Goal: Task Accomplishment & Management: Complete application form

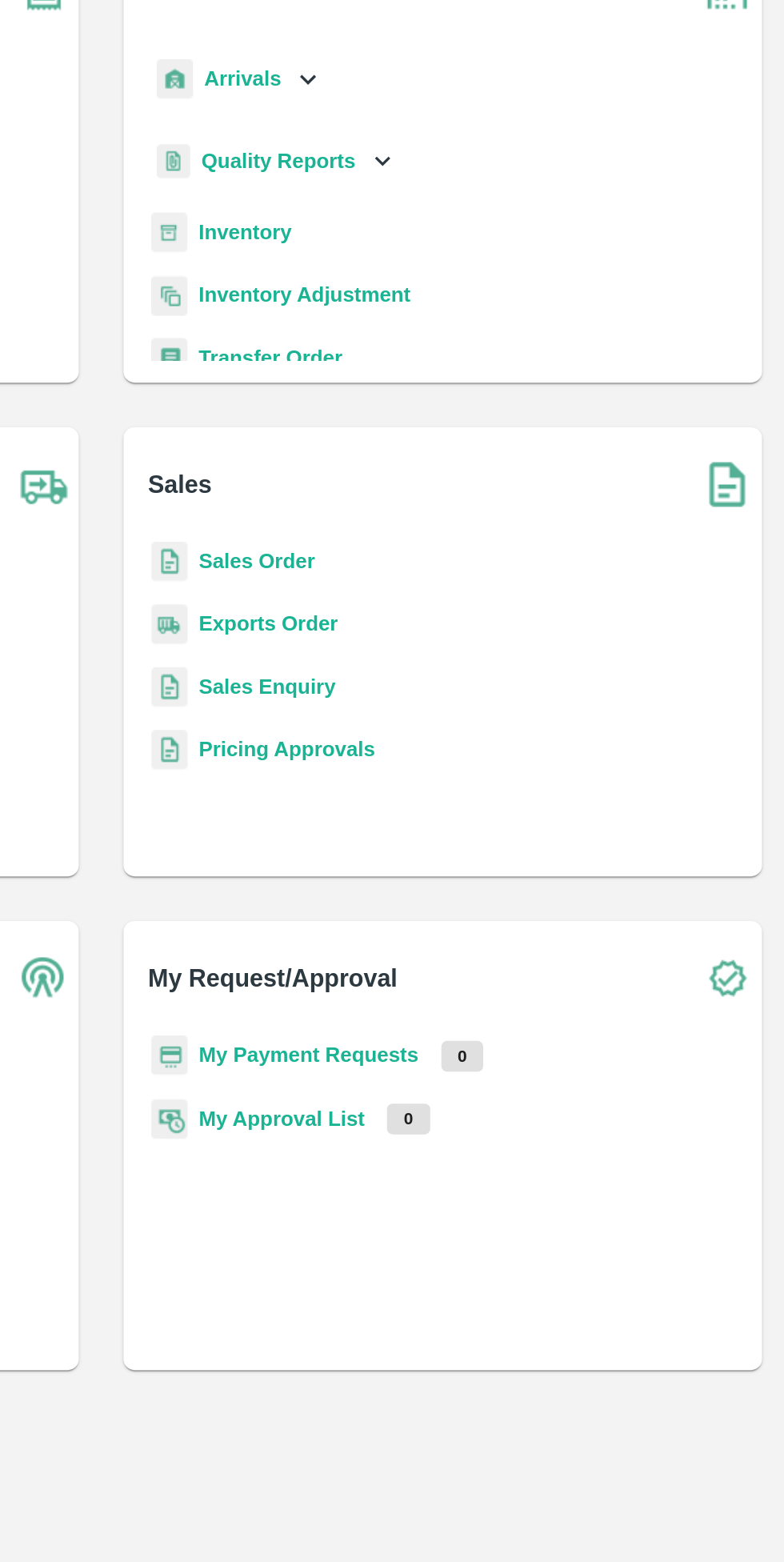
click at [488, 455] on b "Sales Order" at bounding box center [480, 459] width 66 height 13
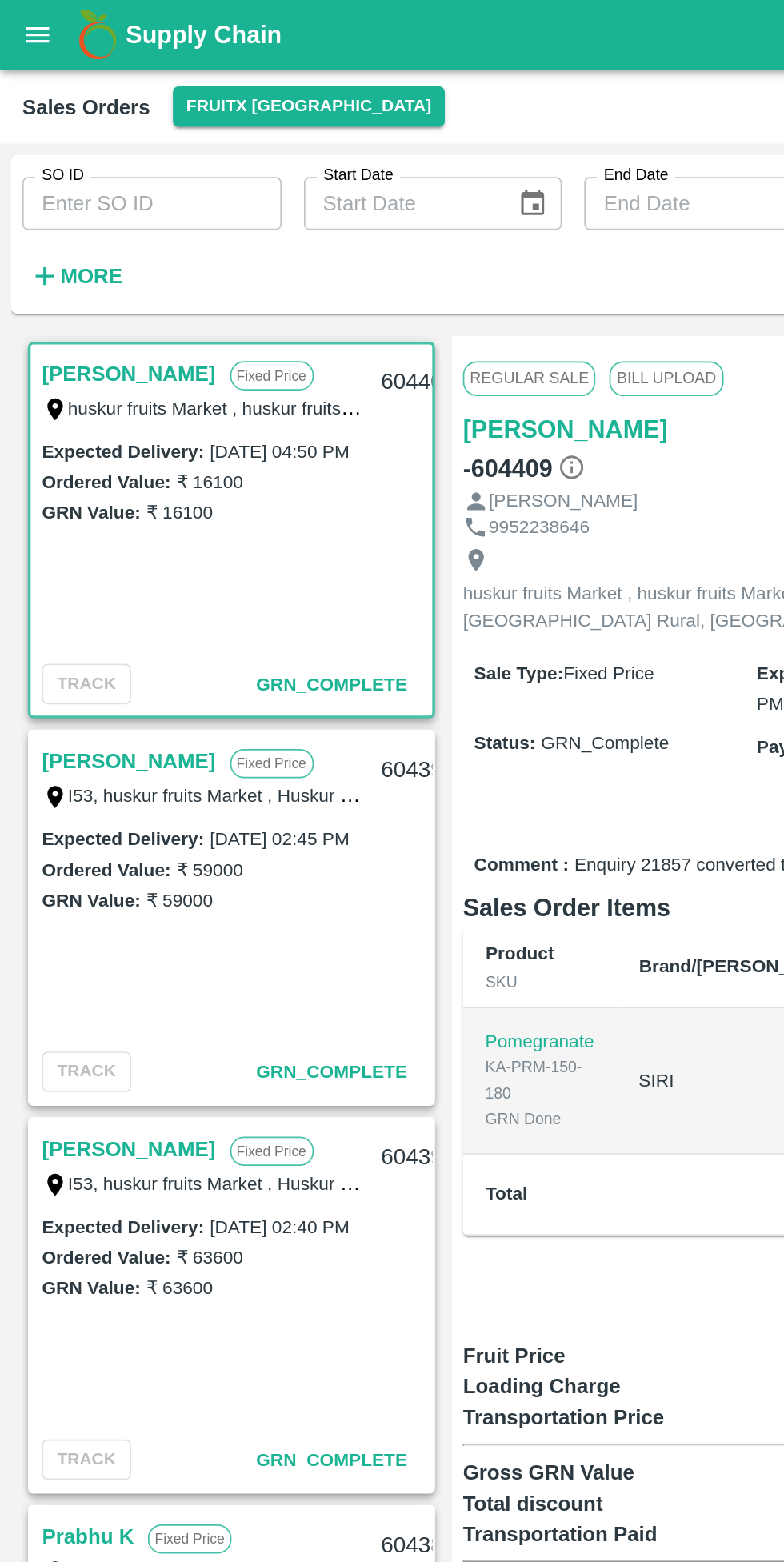
click at [65, 155] on strong "More" at bounding box center [52, 158] width 36 height 13
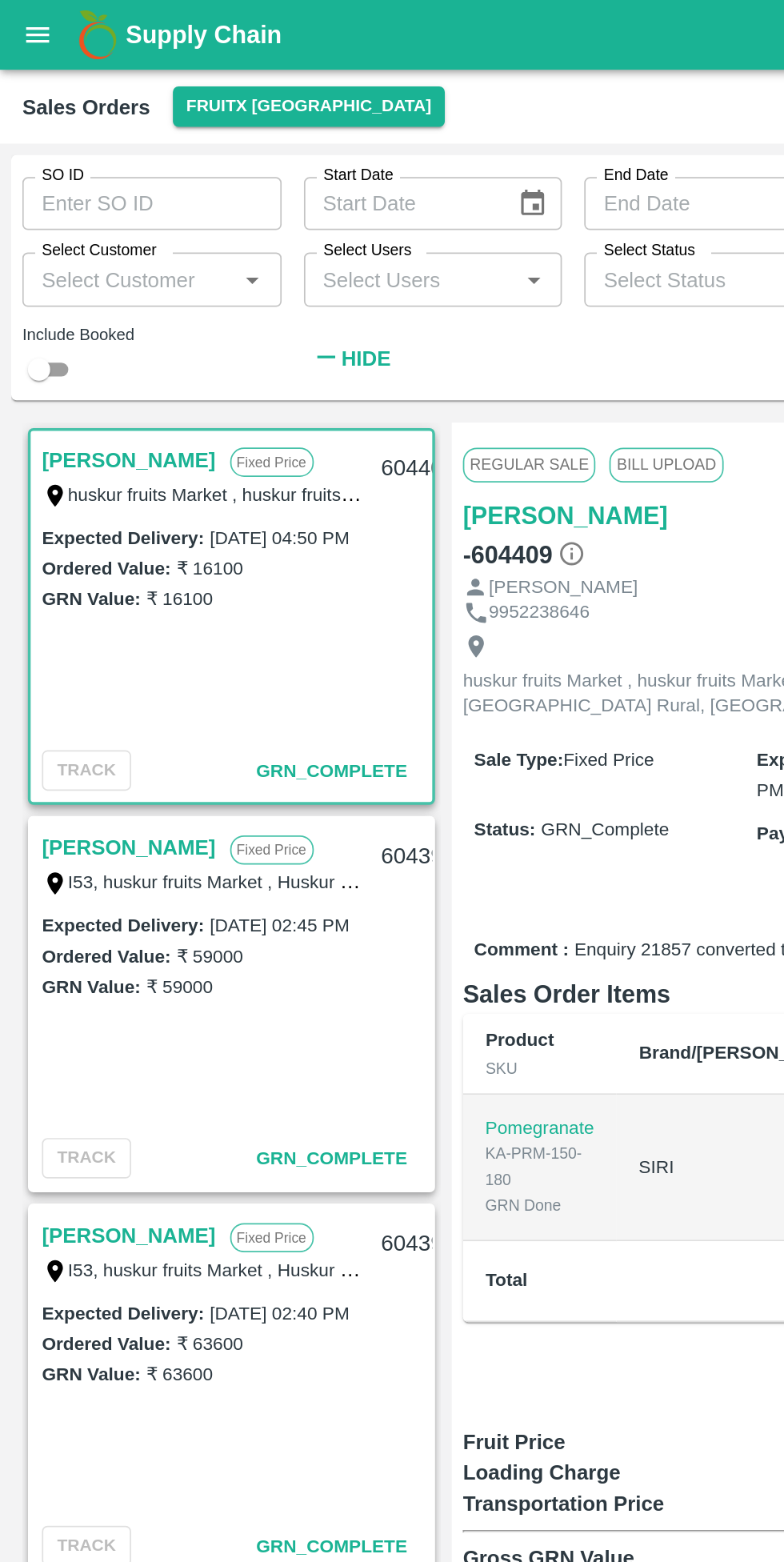
click at [107, 158] on input "Select Customer" at bounding box center [74, 160] width 112 height 21
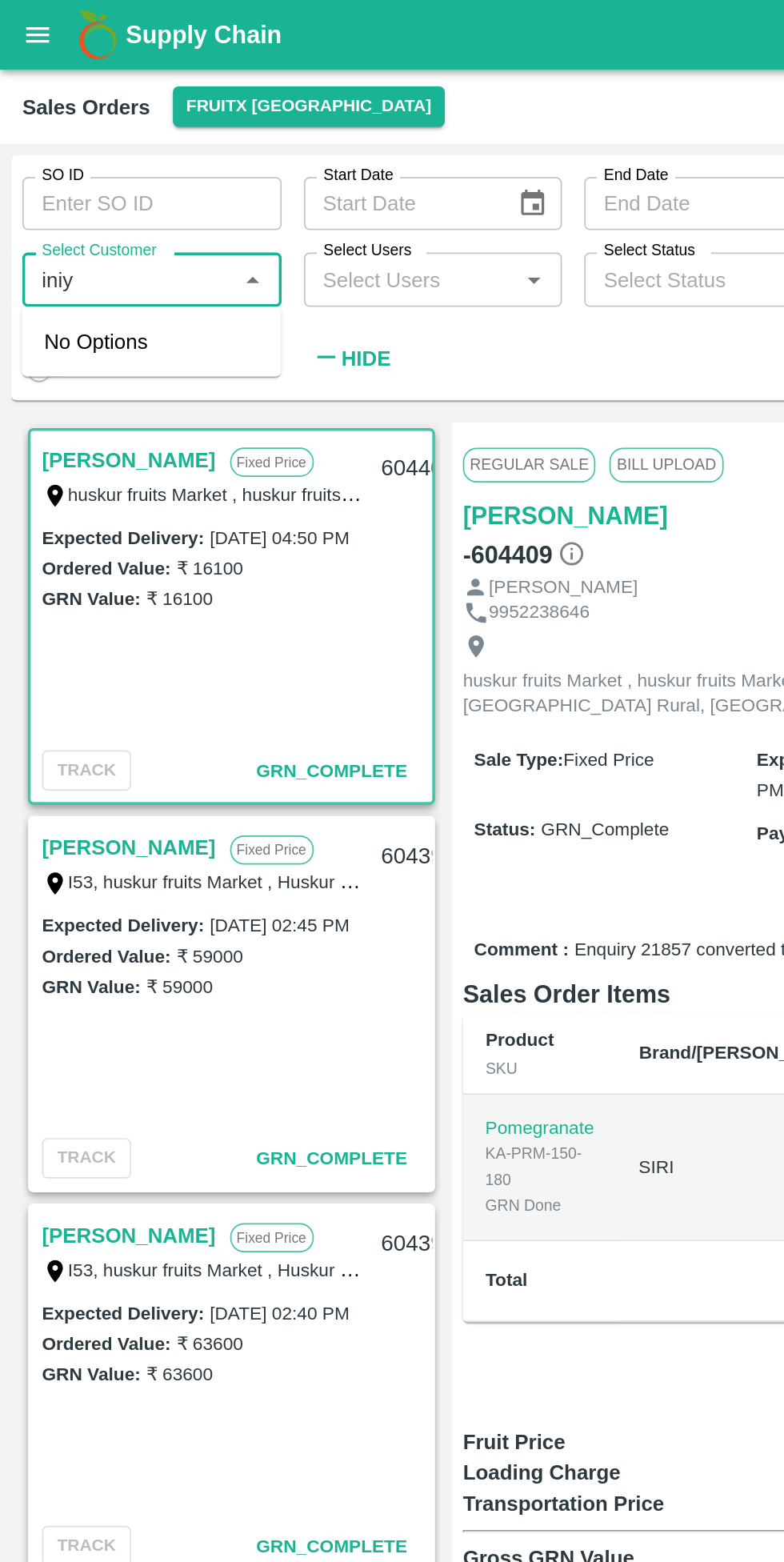
type input "iniya"
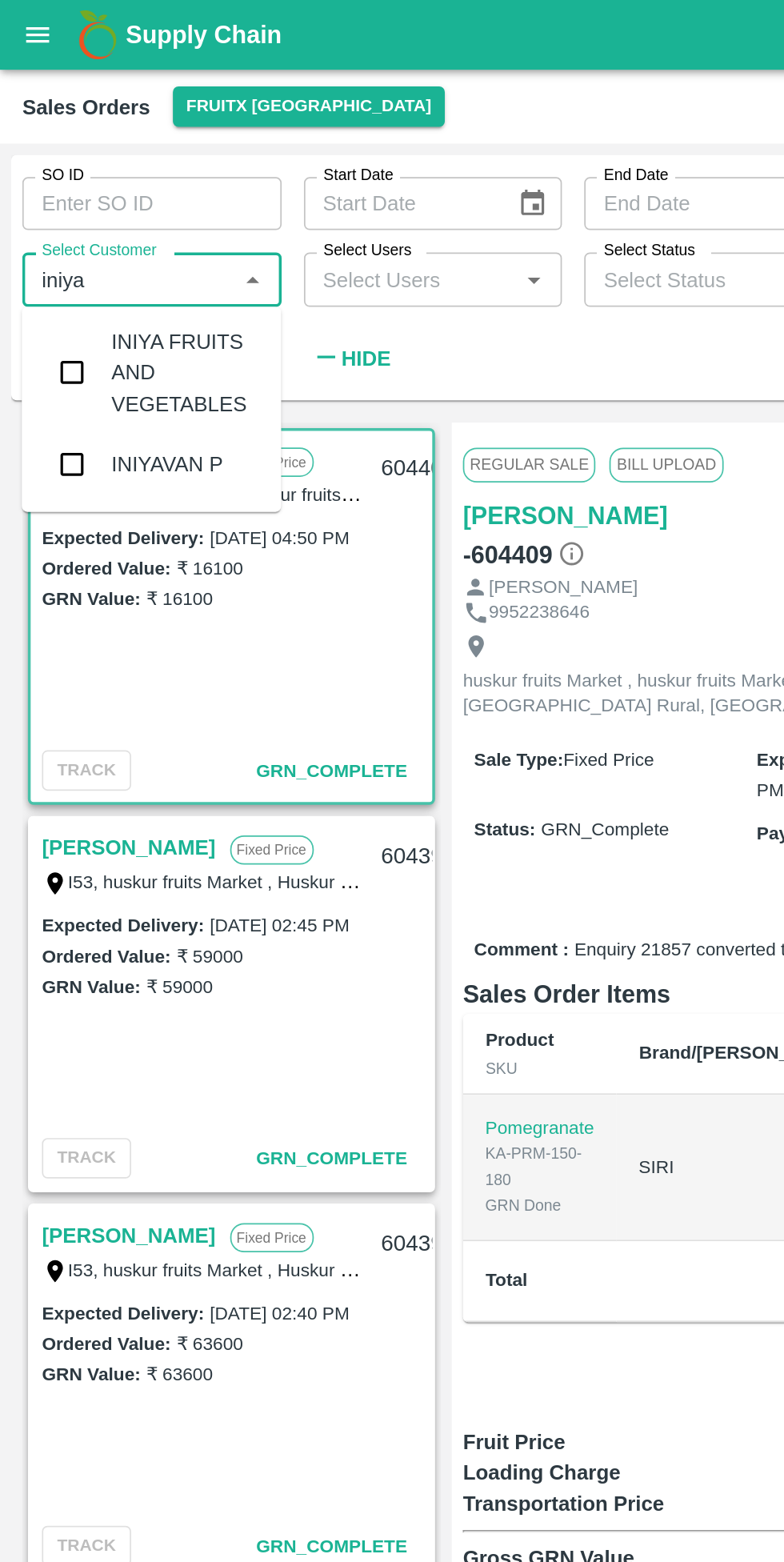
click at [42, 214] on input "checkbox" at bounding box center [41, 213] width 32 height 32
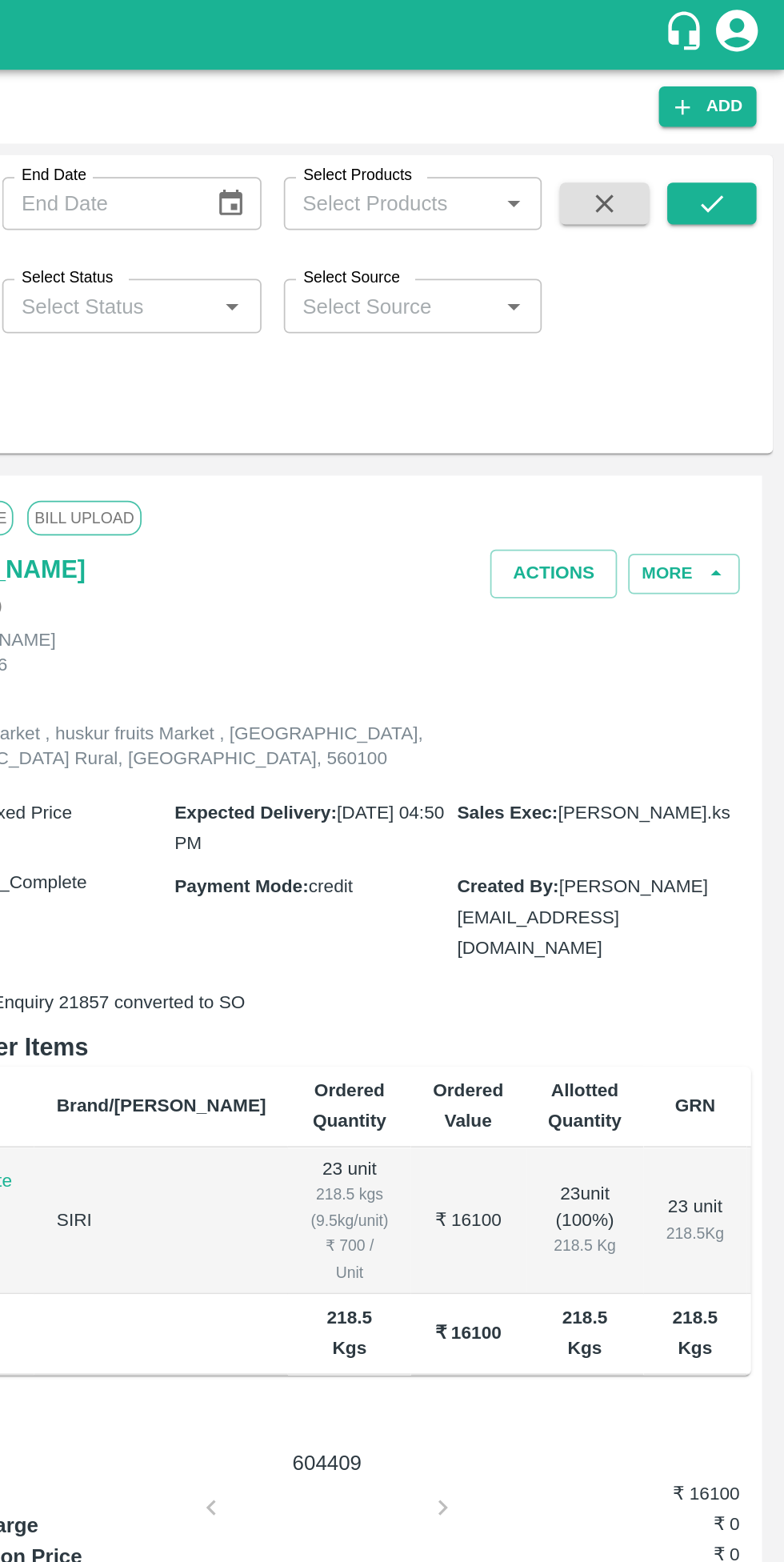
click at [747, 120] on icon "submit" at bounding box center [743, 116] width 18 height 18
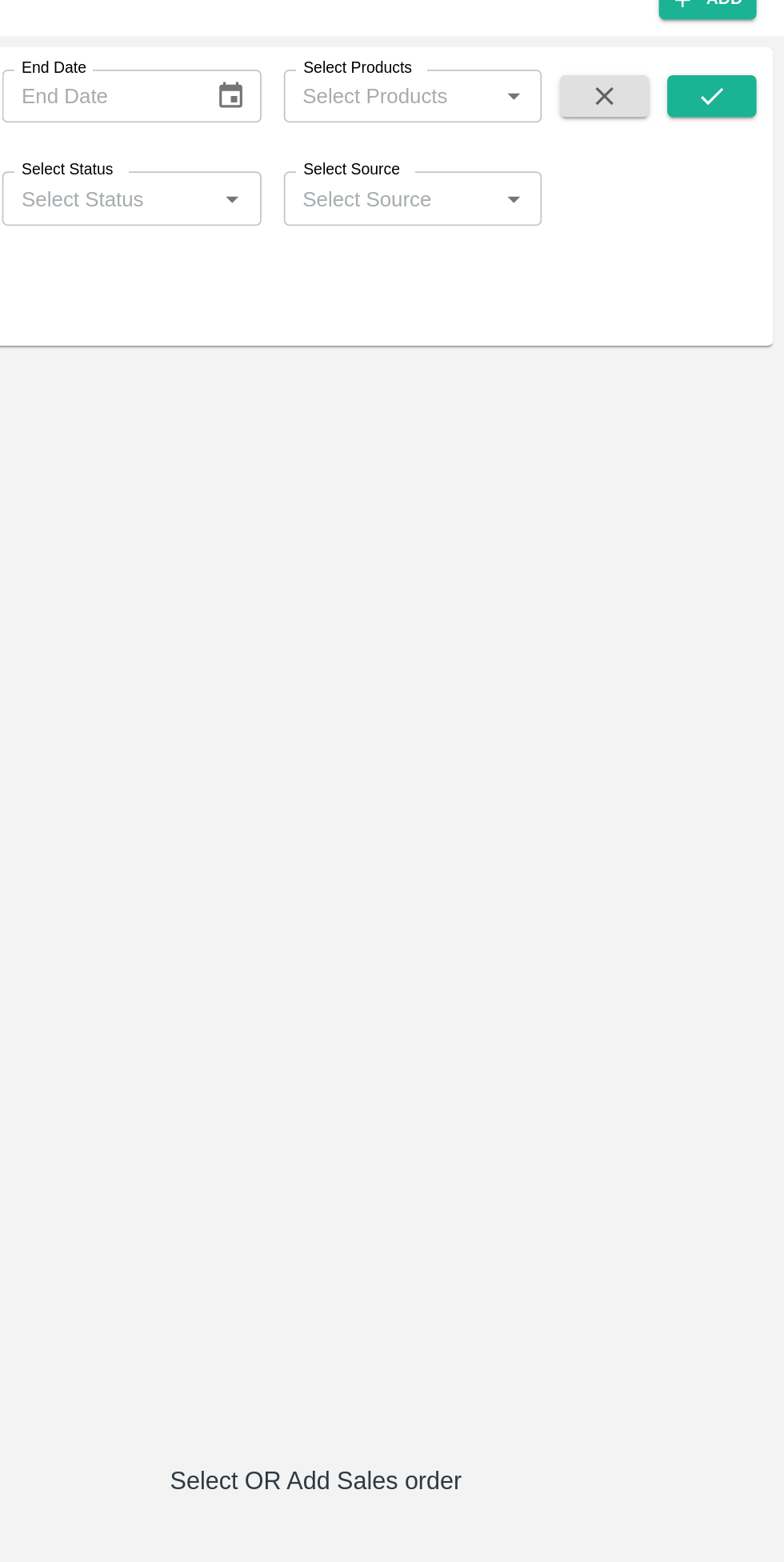
click at [733, 116] on button "submit" at bounding box center [743, 116] width 51 height 24
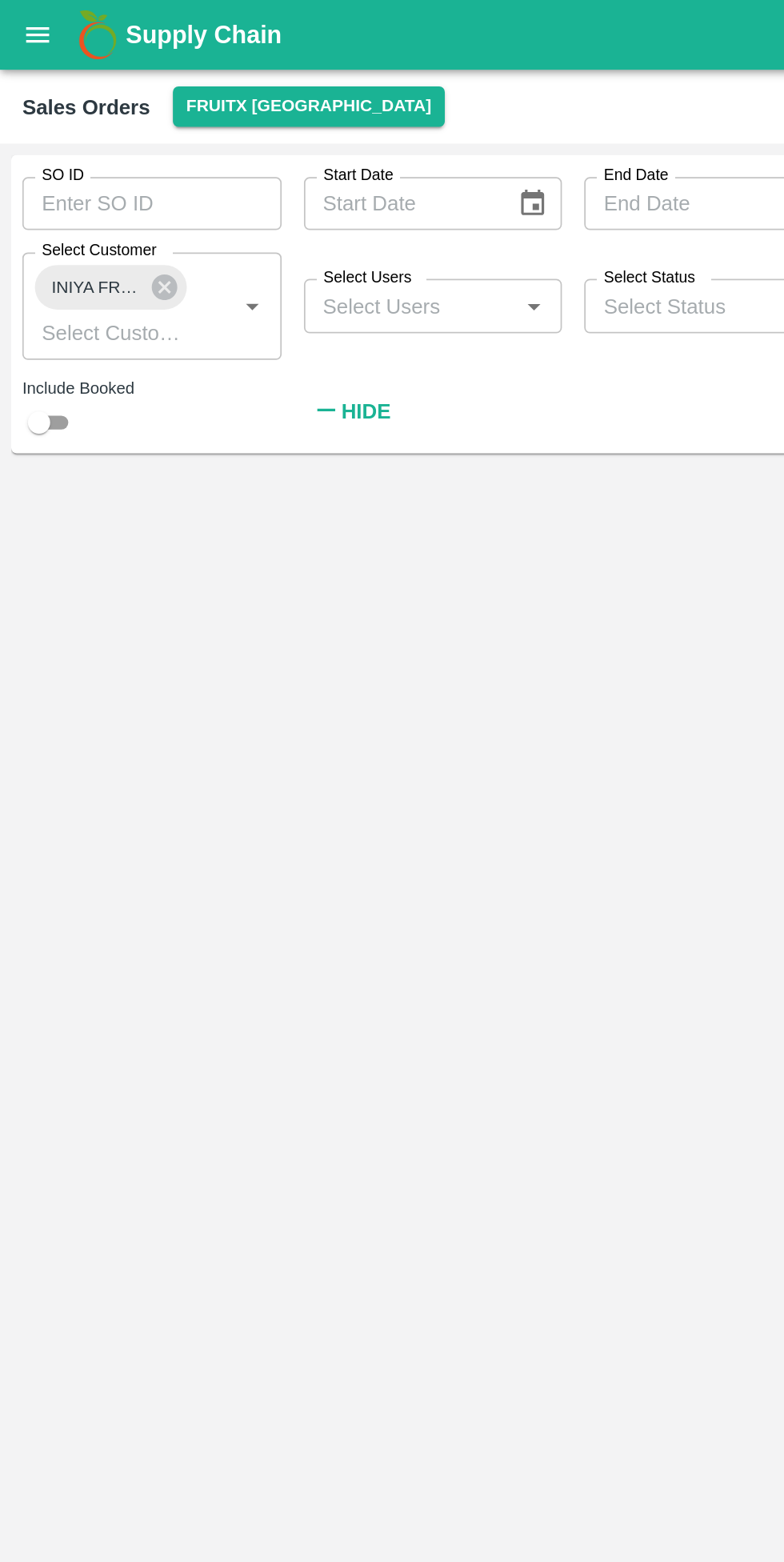
click at [168, 59] on button "FruitX [GEOGRAPHIC_DATA]" at bounding box center [178, 61] width 157 height 24
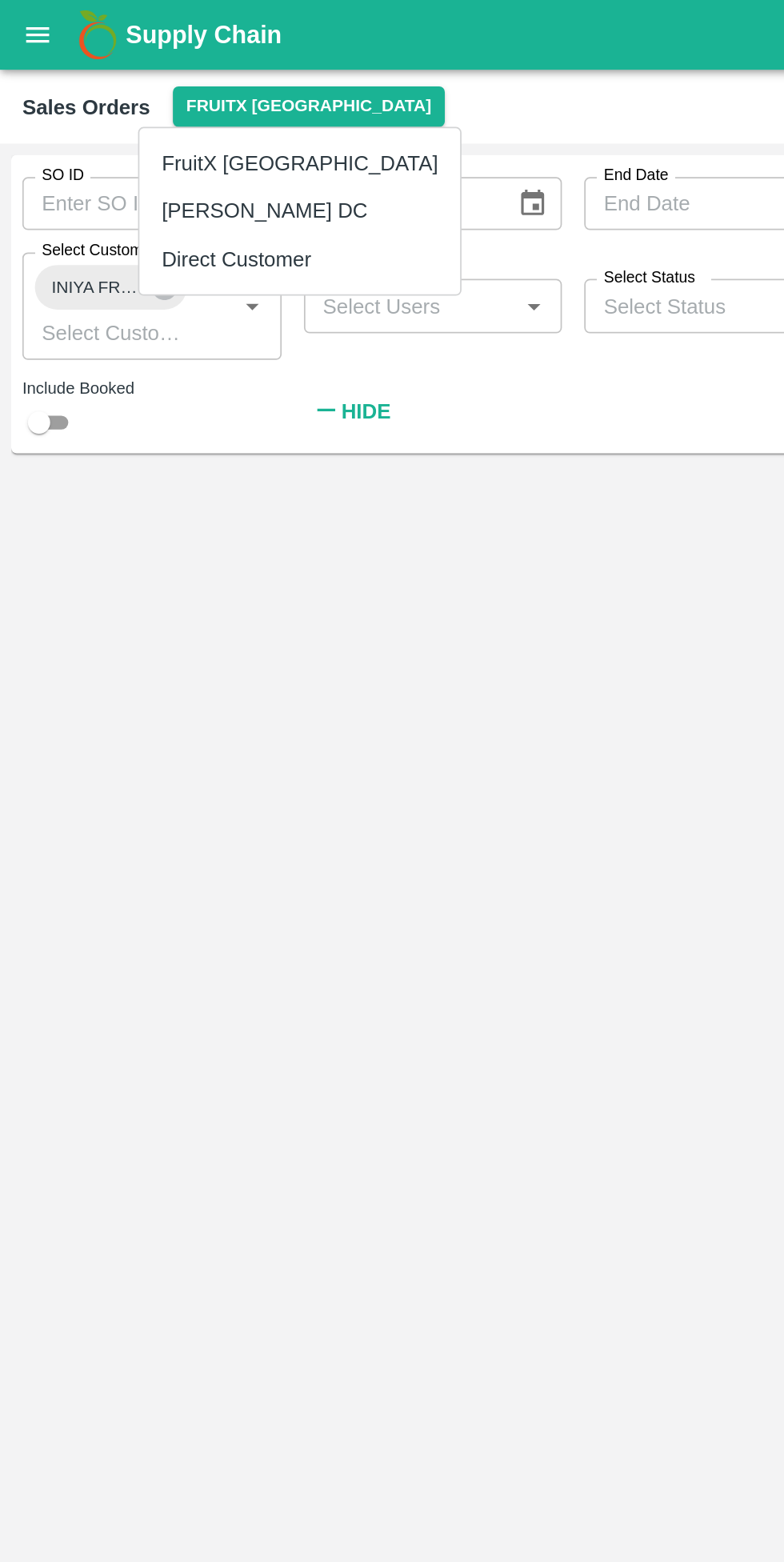
click at [160, 137] on li "Direct Customer" at bounding box center [172, 149] width 184 height 28
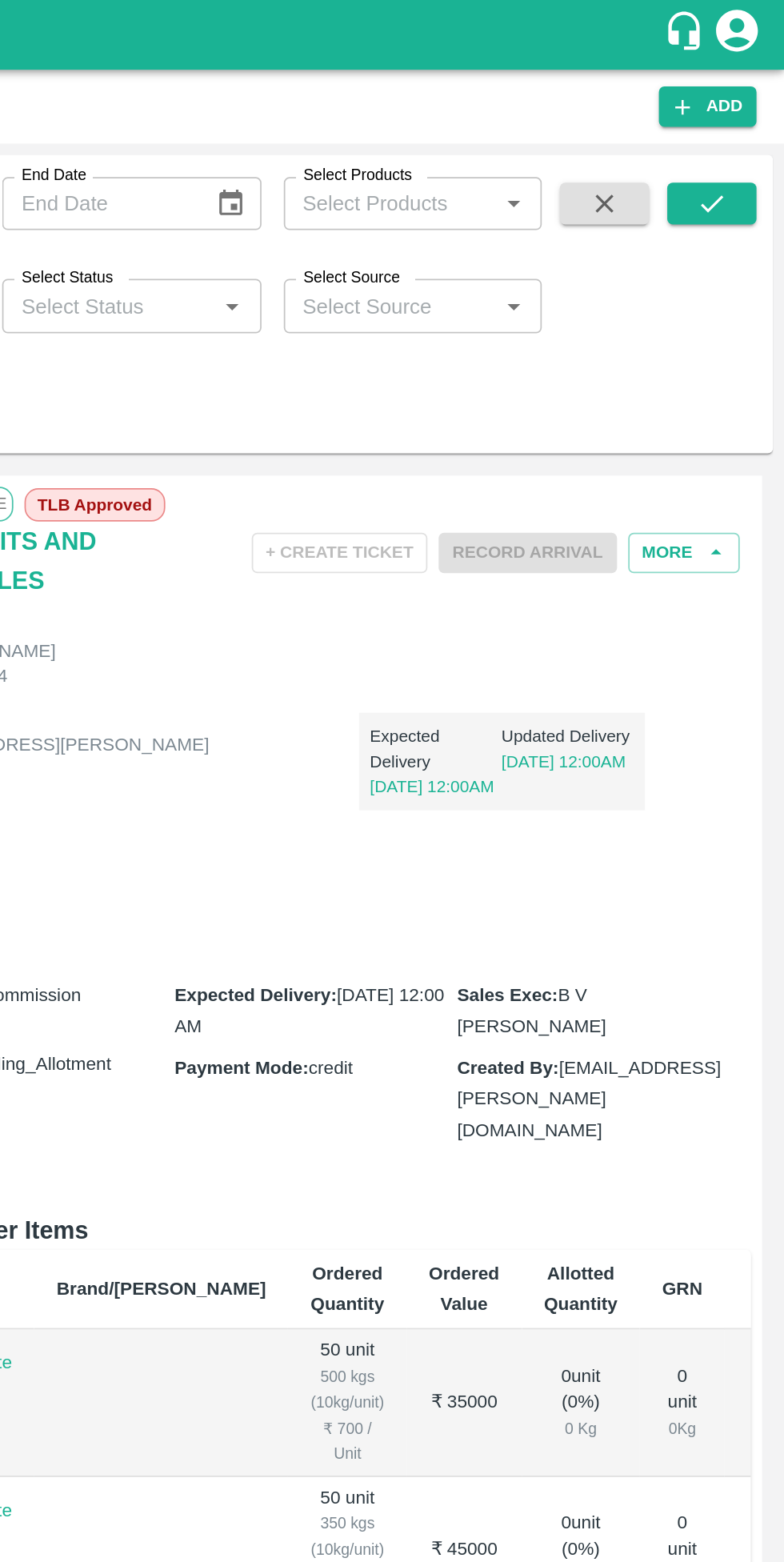
click at [726, 319] on button "More" at bounding box center [726, 318] width 64 height 24
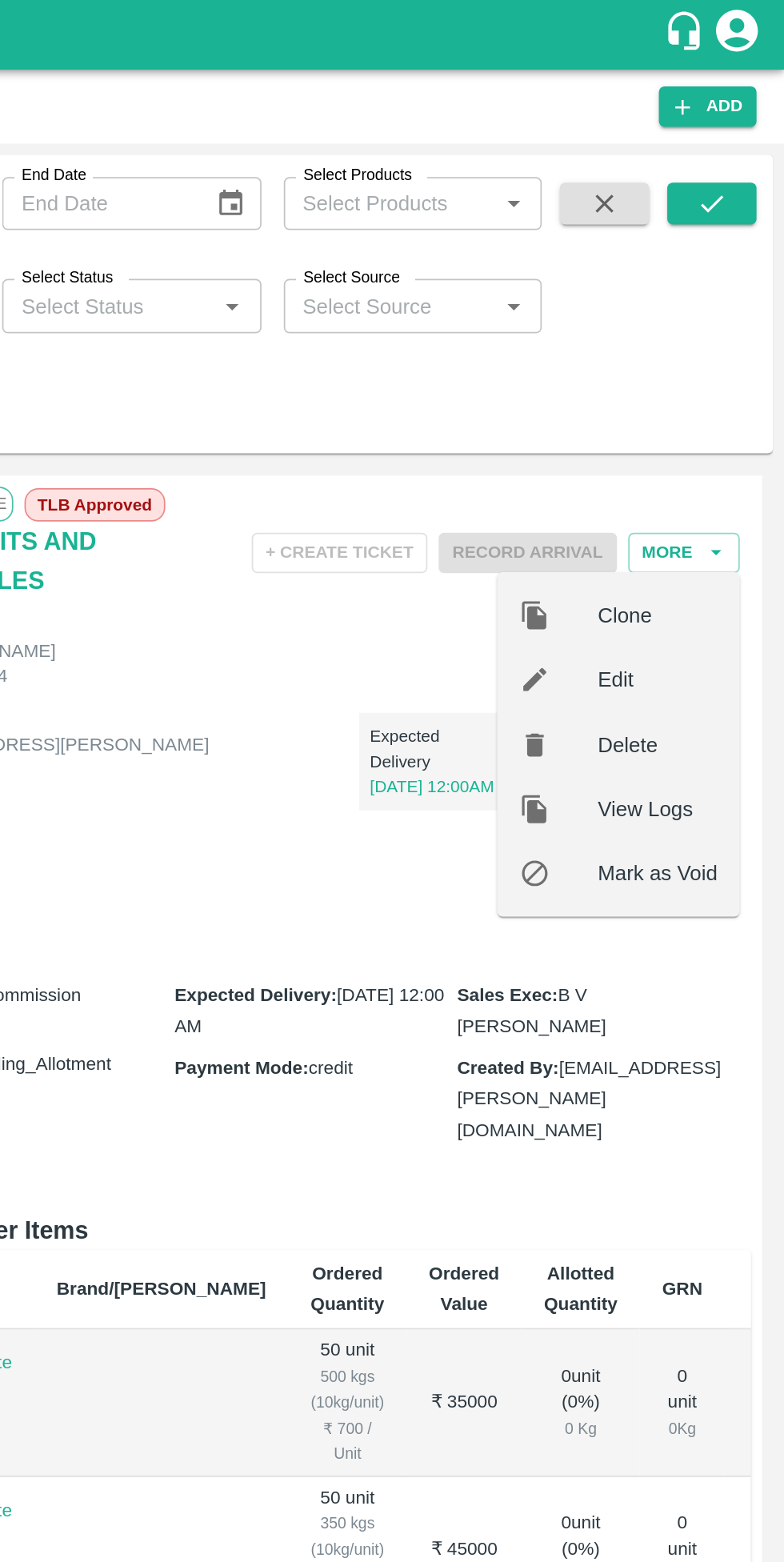
click at [685, 388] on span "Edit" at bounding box center [711, 390] width 69 height 18
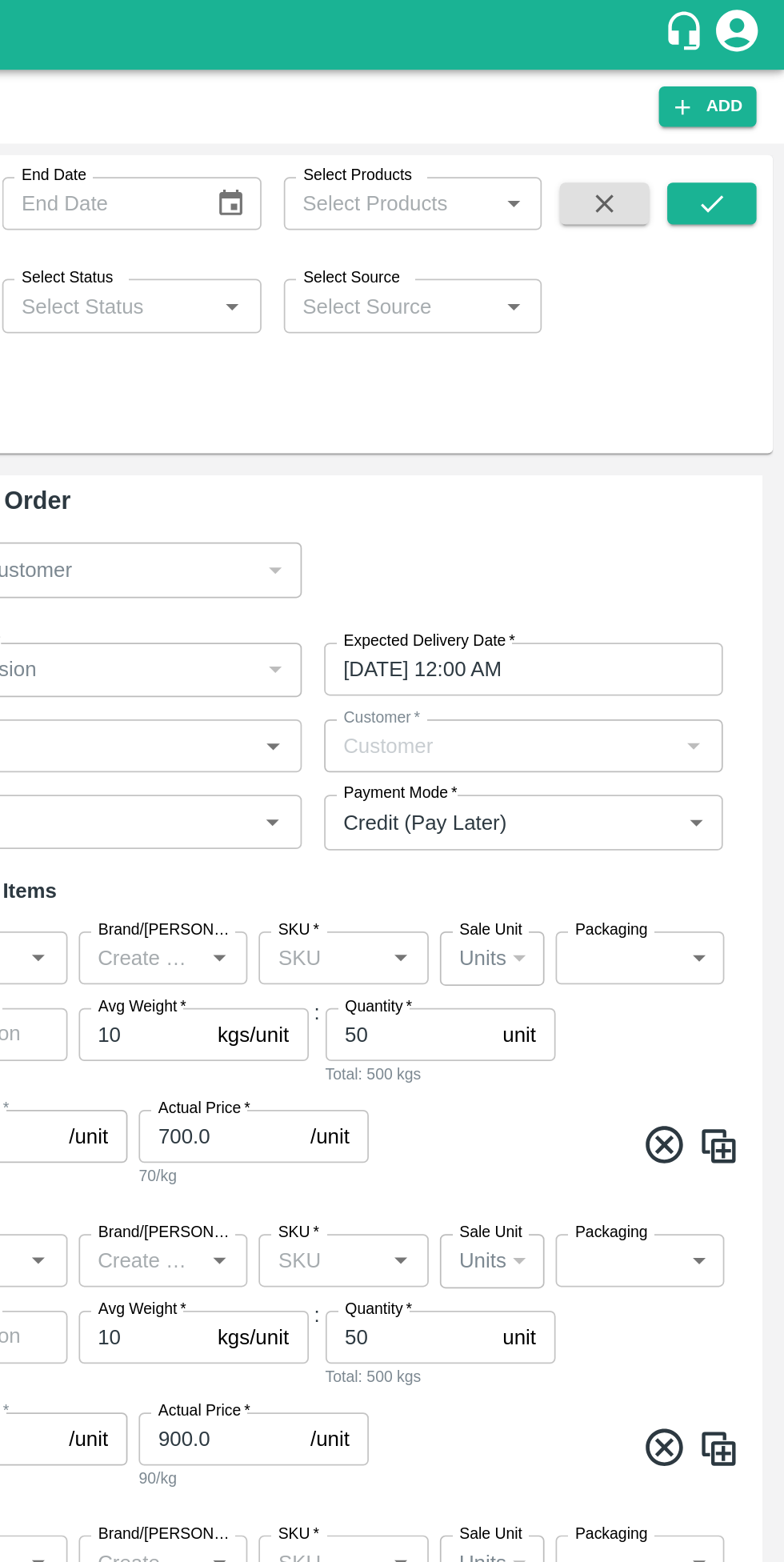
click at [605, 382] on input "11/09/2025 12:00 AM" at bounding box center [628, 384] width 218 height 31
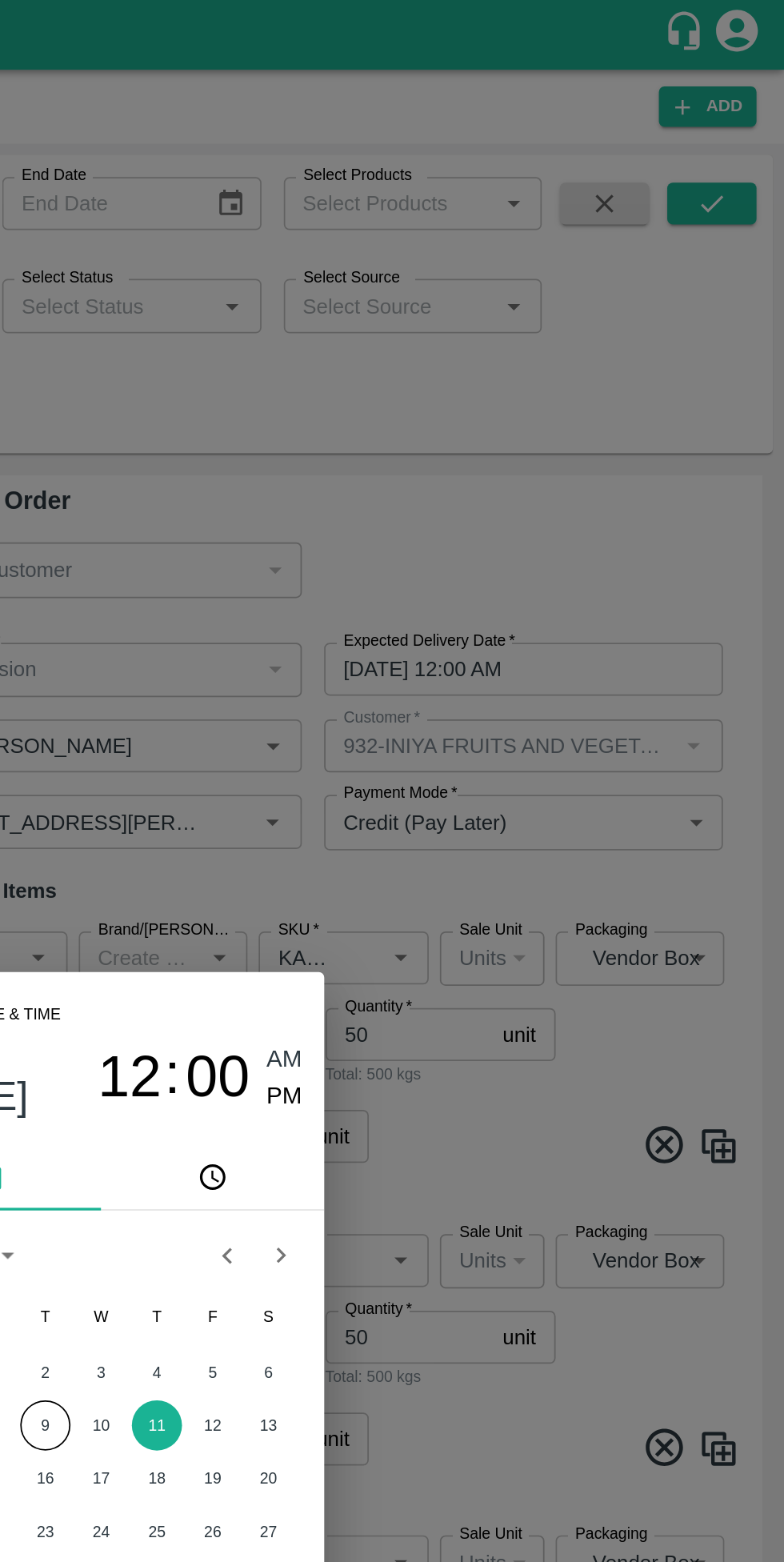
type input "B V [PERSON_NAME]"
type input "932-INIYA FRUITS AND VEGETABLES"
type input "[STREET_ADDRESS][PERSON_NAME]"
type input "Pomegranate"
type input "KA-PRM-100-150"
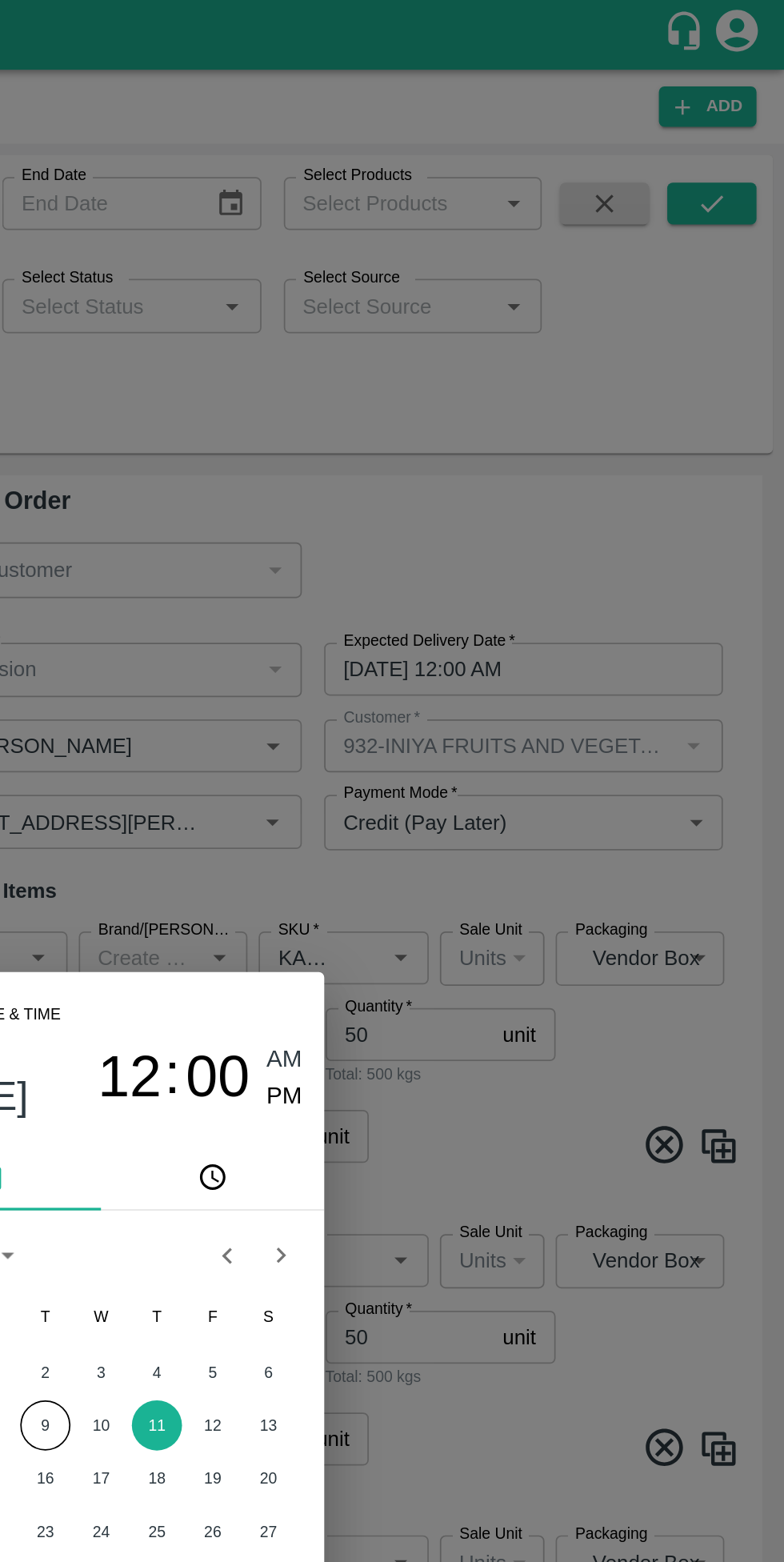
type input "Pomegranate"
type input "KA-PRM-150-180"
type input "Pomegranate"
type input "KA-PRM-180-220"
type input "Pomegranate"
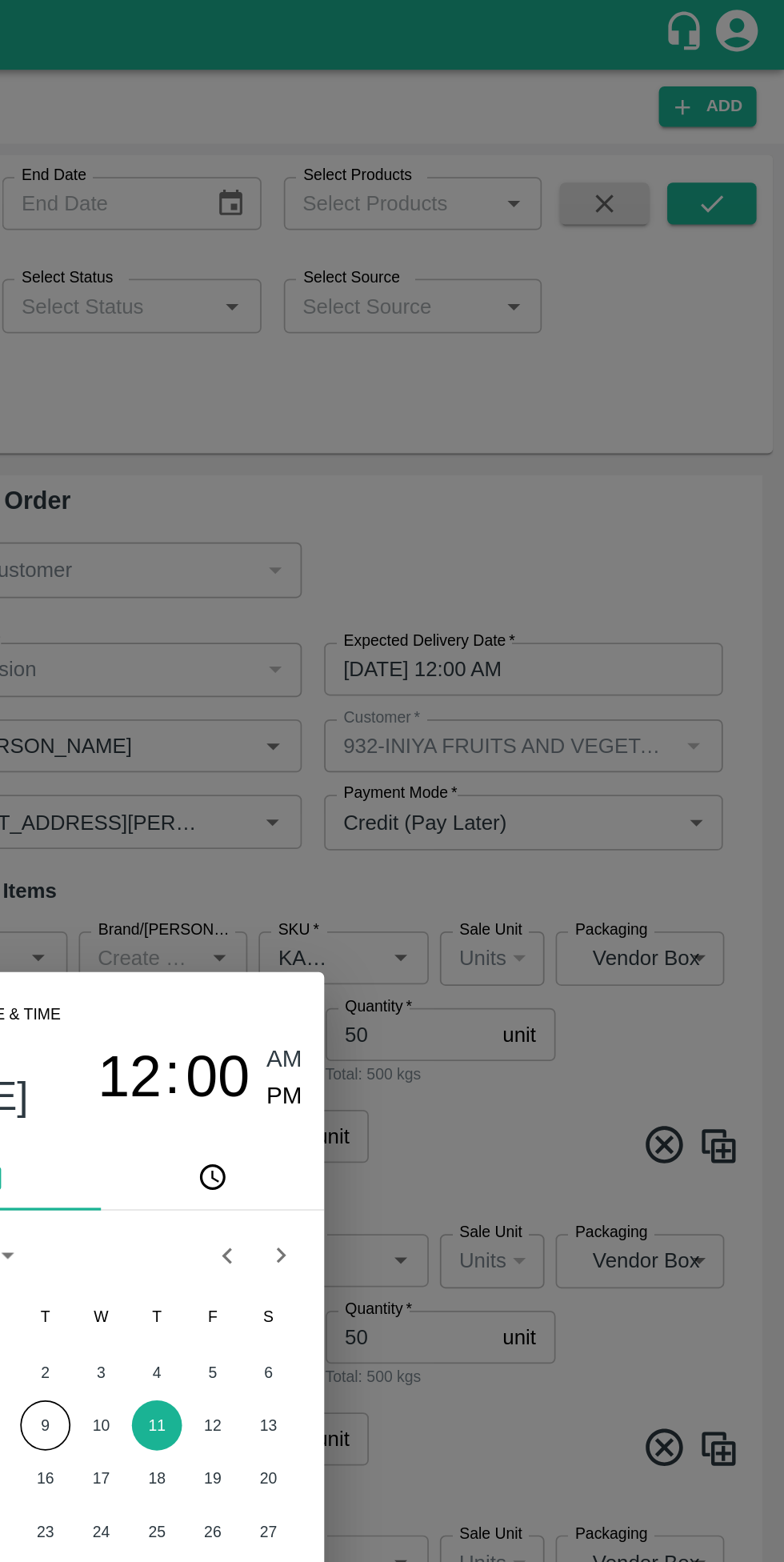
type input "KA-PRM-220-250"
type input "Pomegranate"
type input "KA-PRM-250-300"
type input "Pomegranate"
type input "KA-PRM-300-350"
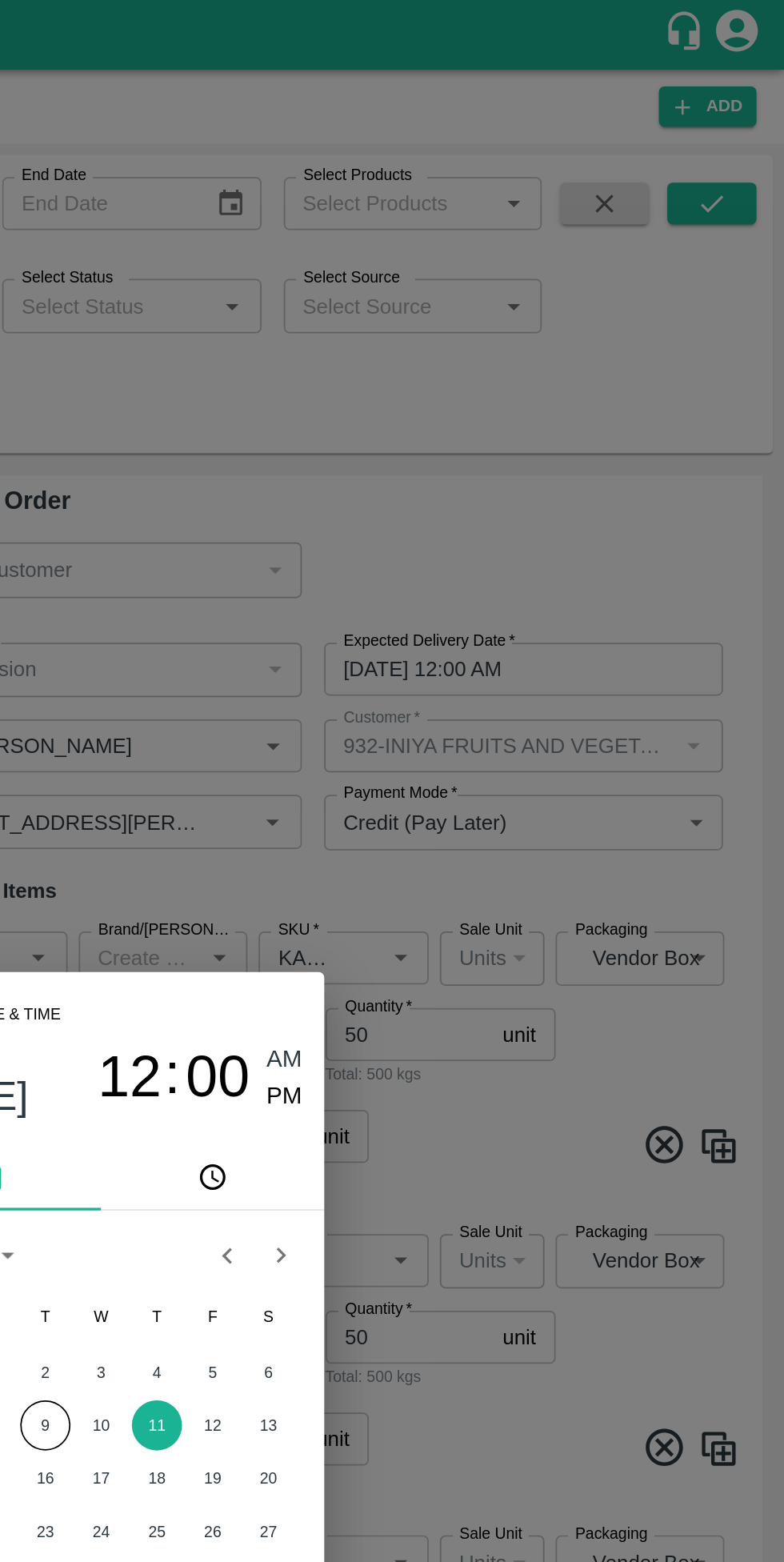
type input "Pomegranate"
type input "KA-PRM-350-400"
type input "Pomegranate"
type input "KA-Loose A"
type input "Pomegranate"
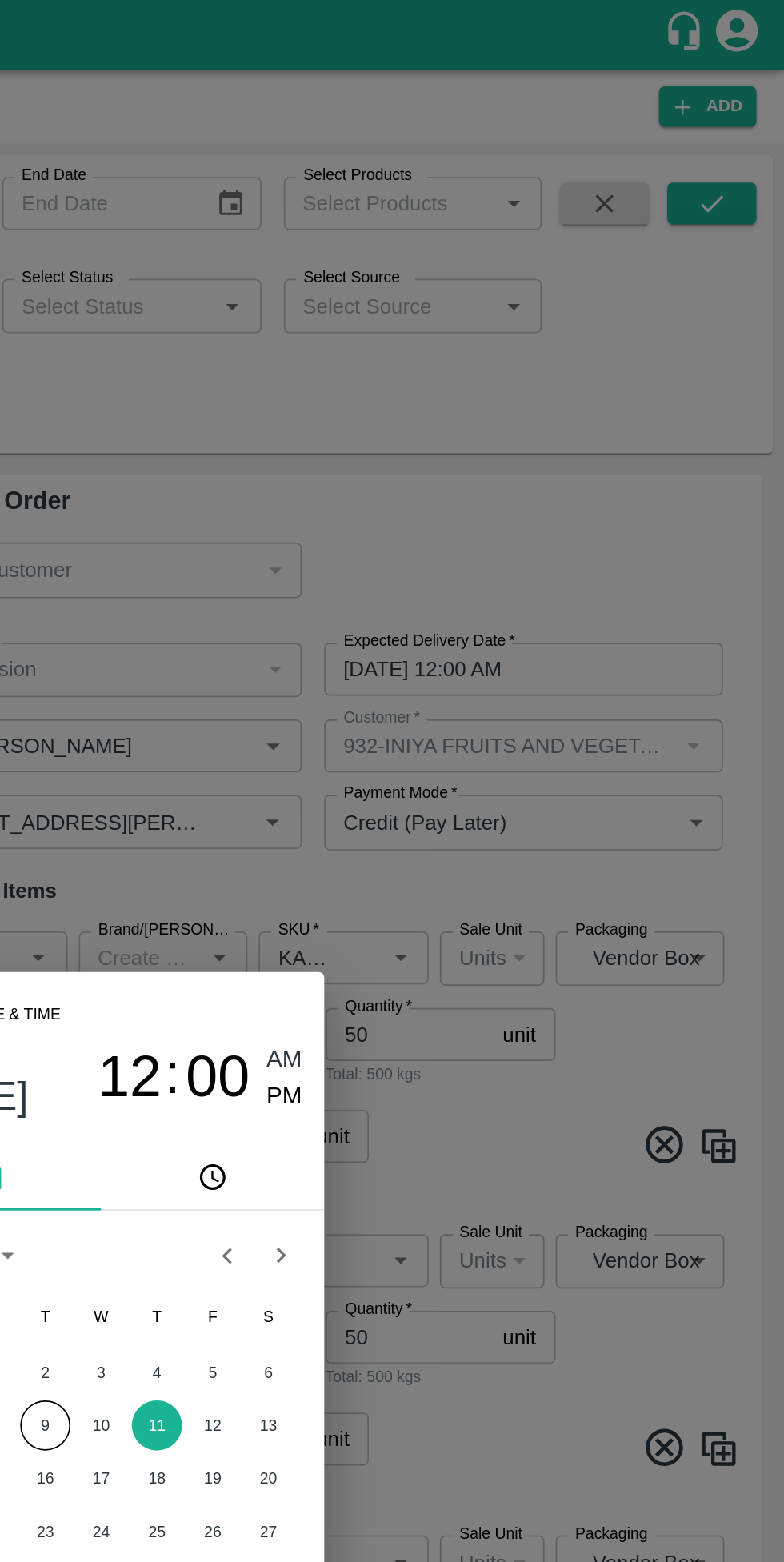
type input "KA-SUPR-180++"
type input "Pomegranate"
type input "KA-SUPR-100++"
type input "Pomegranate"
type input "KA-Green"
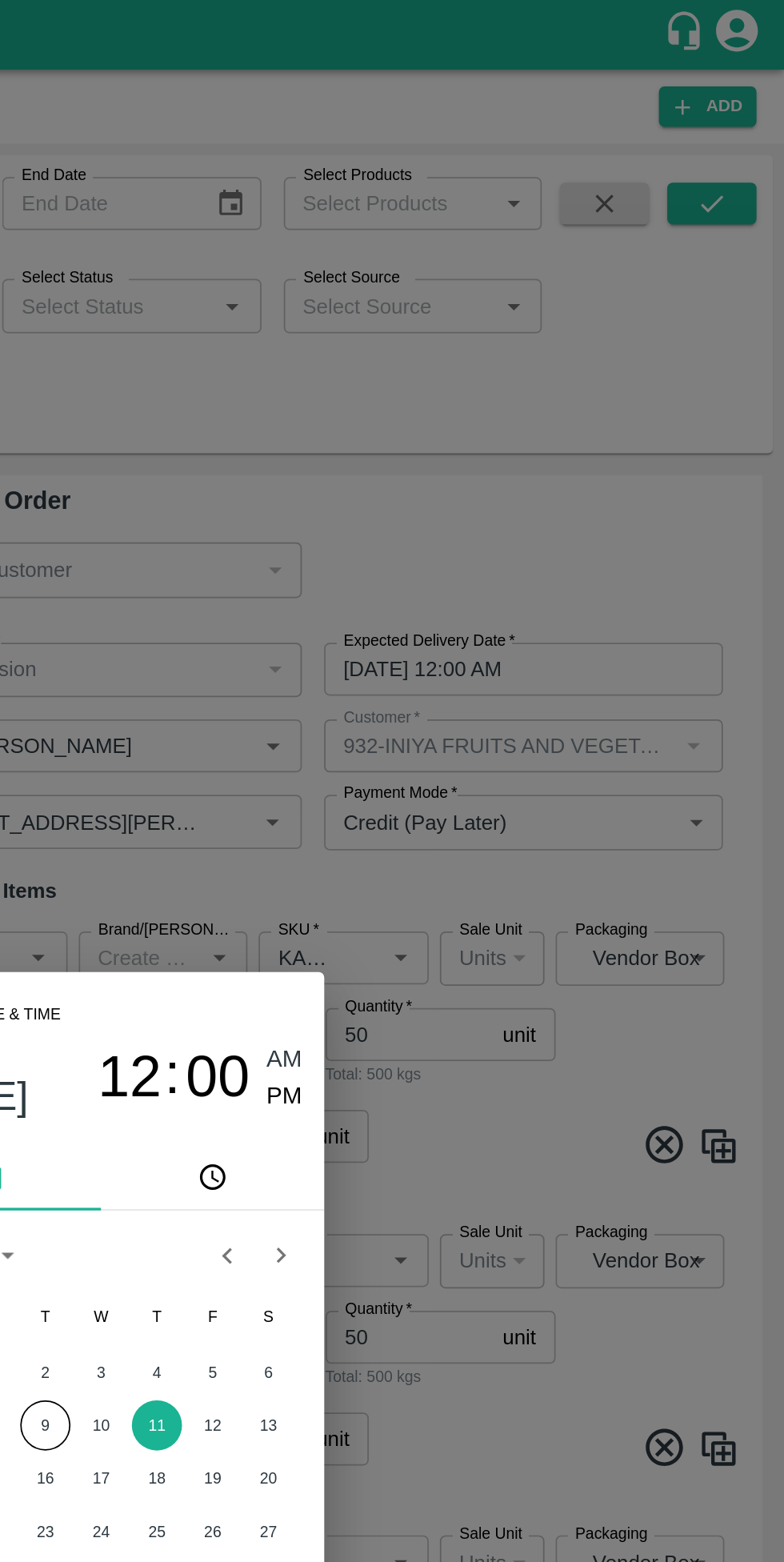
type input "Pomegranate"
type input "KA-Damage Fruit"
type input "Pomegranate"
type input "KA-PRM-180++"
type input "Pomegranate"
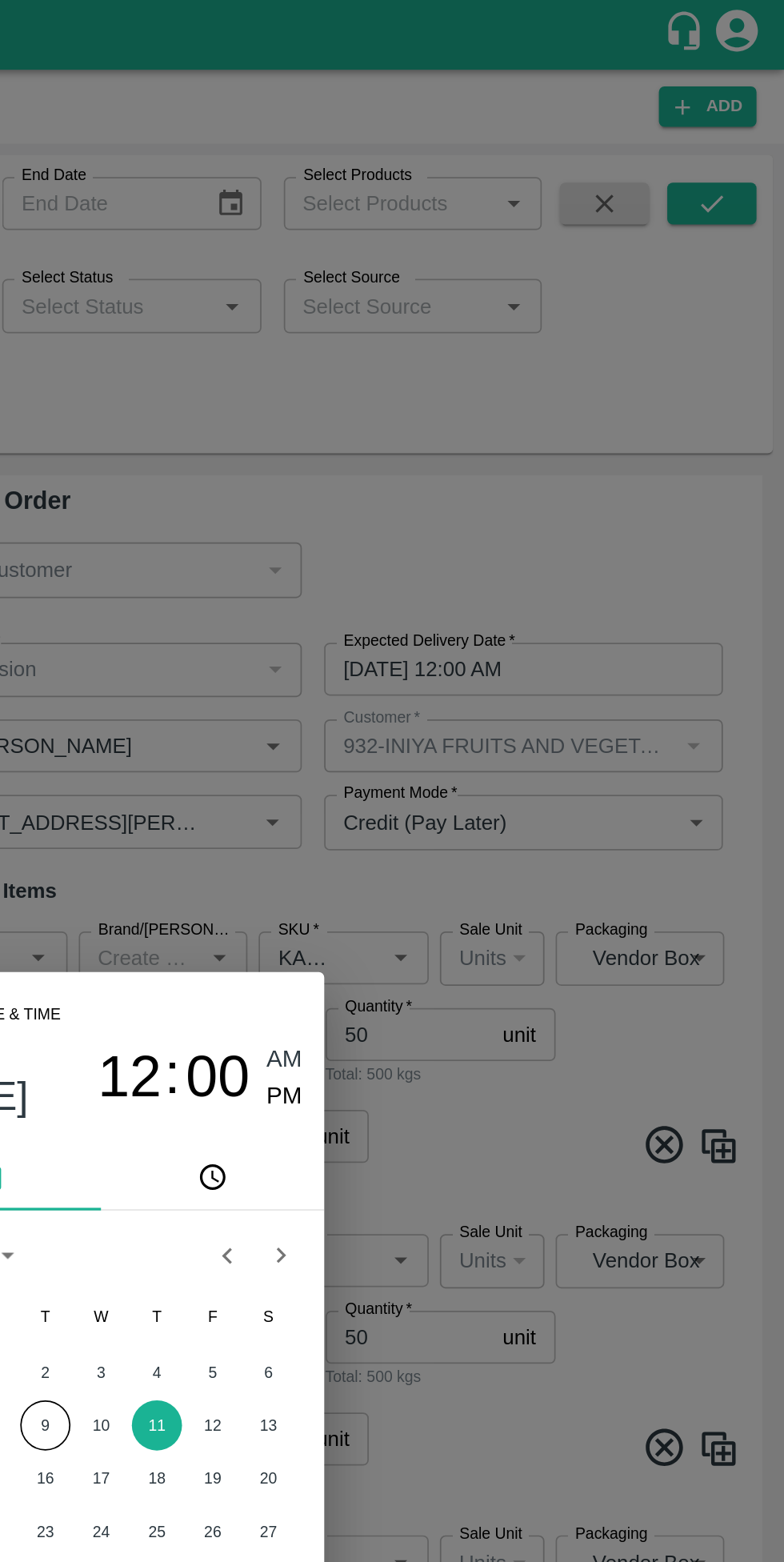
type input "KA-Loose B"
click at [556, 380] on div "Select date & time 2025 Sep 11 12 : 00 AM PM September 2025 S M T W T F S 1 2 3…" at bounding box center [392, 781] width 784 height 1562
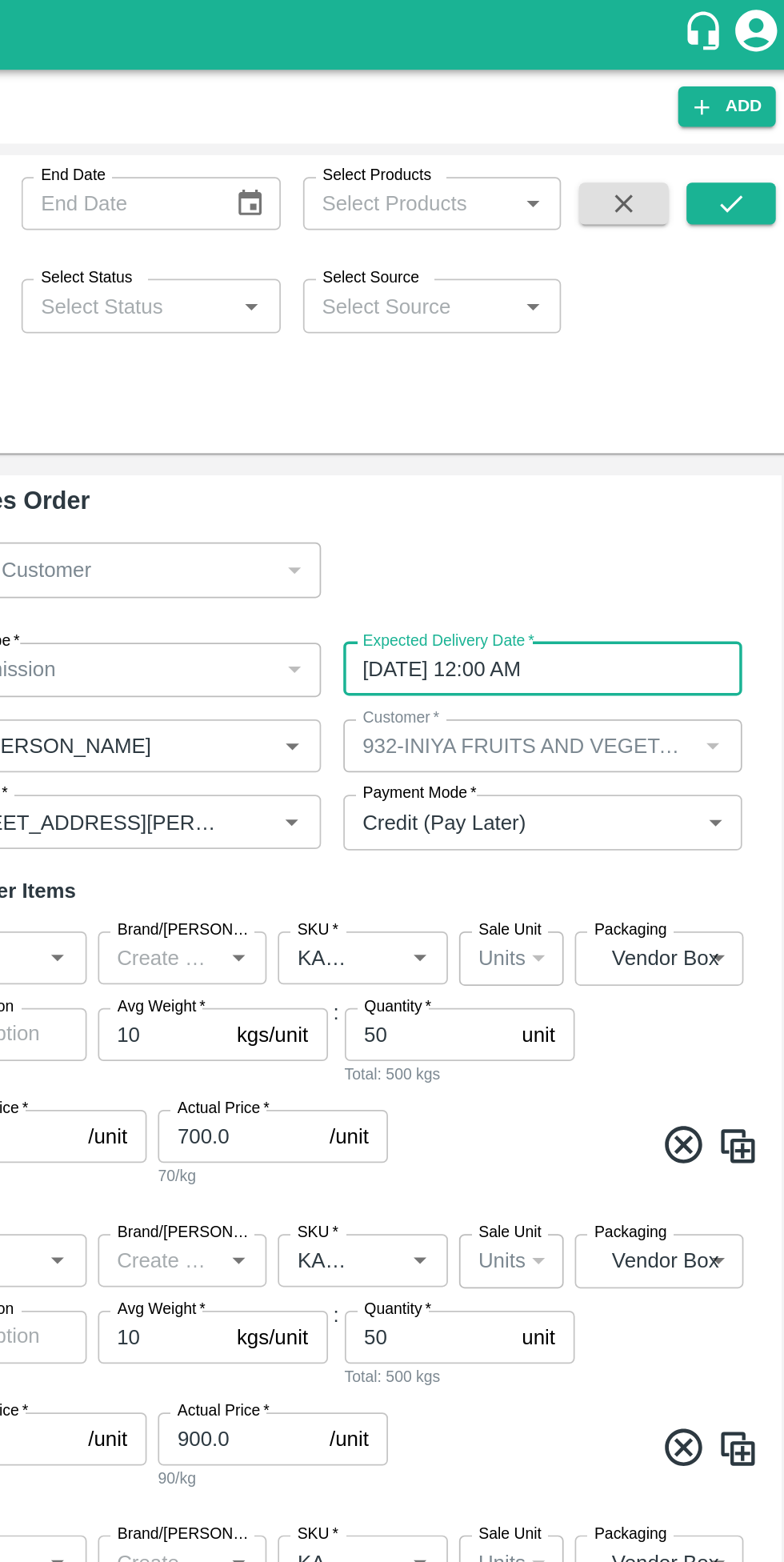
click at [569, 386] on input "11/09/2025 12:00 AM" at bounding box center [628, 384] width 218 height 31
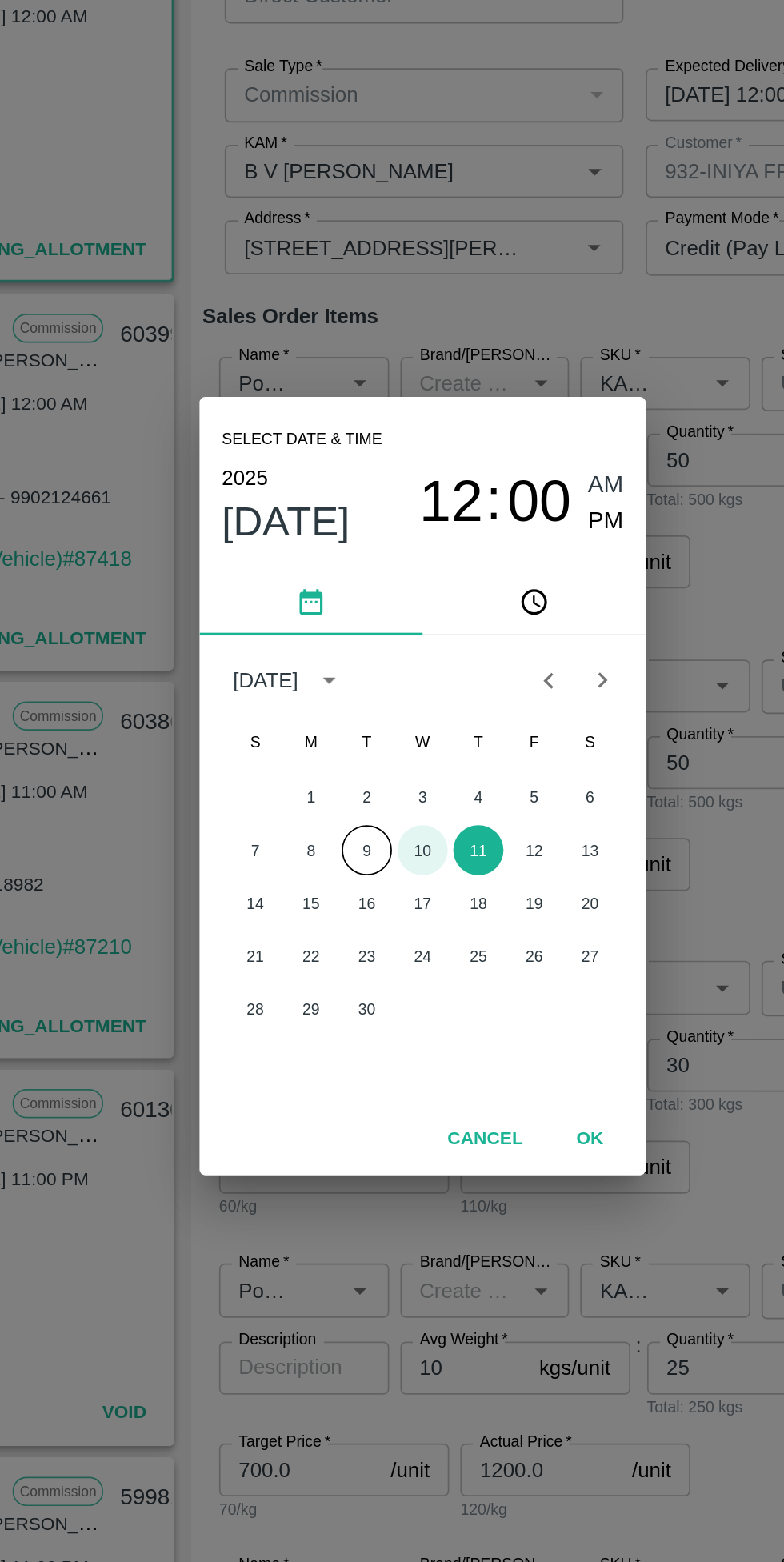
click at [389, 832] on button "10" at bounding box center [392, 817] width 29 height 29
type input "10/09/2025 12:00 AM"
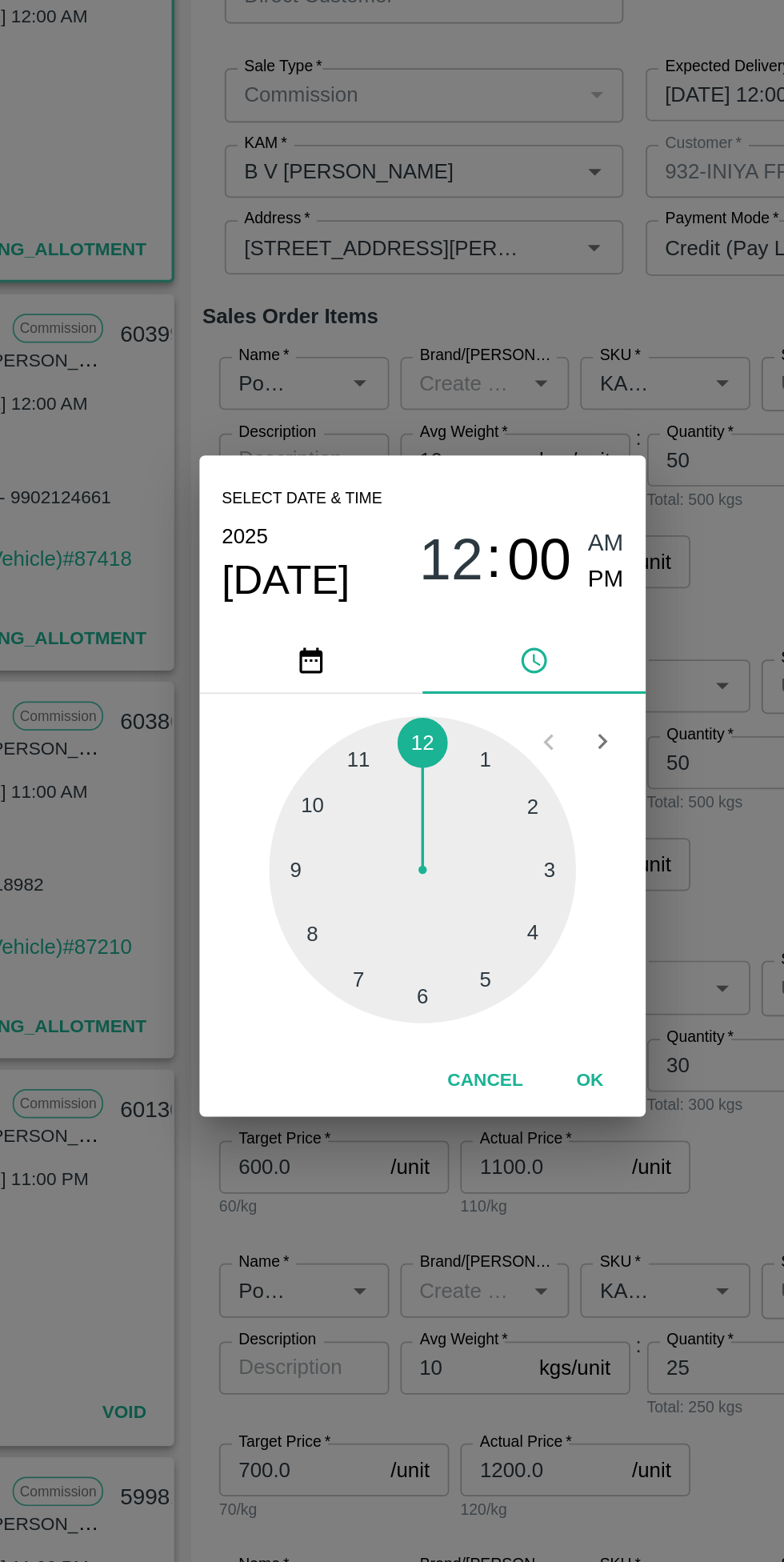
click at [480, 964] on button "OK" at bounding box center [488, 950] width 51 height 28
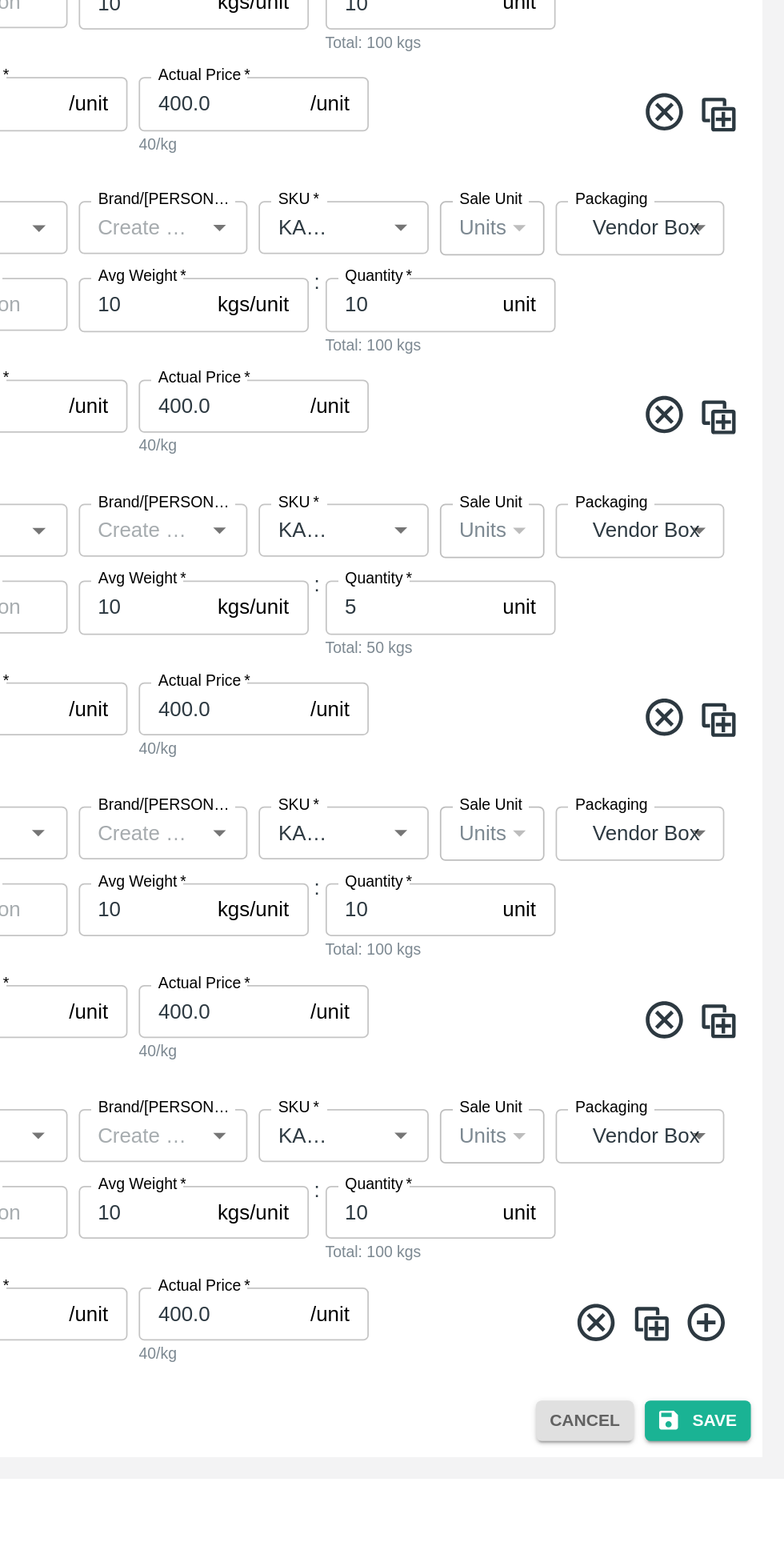
click at [734, 1530] on button "Save" at bounding box center [735, 1529] width 61 height 24
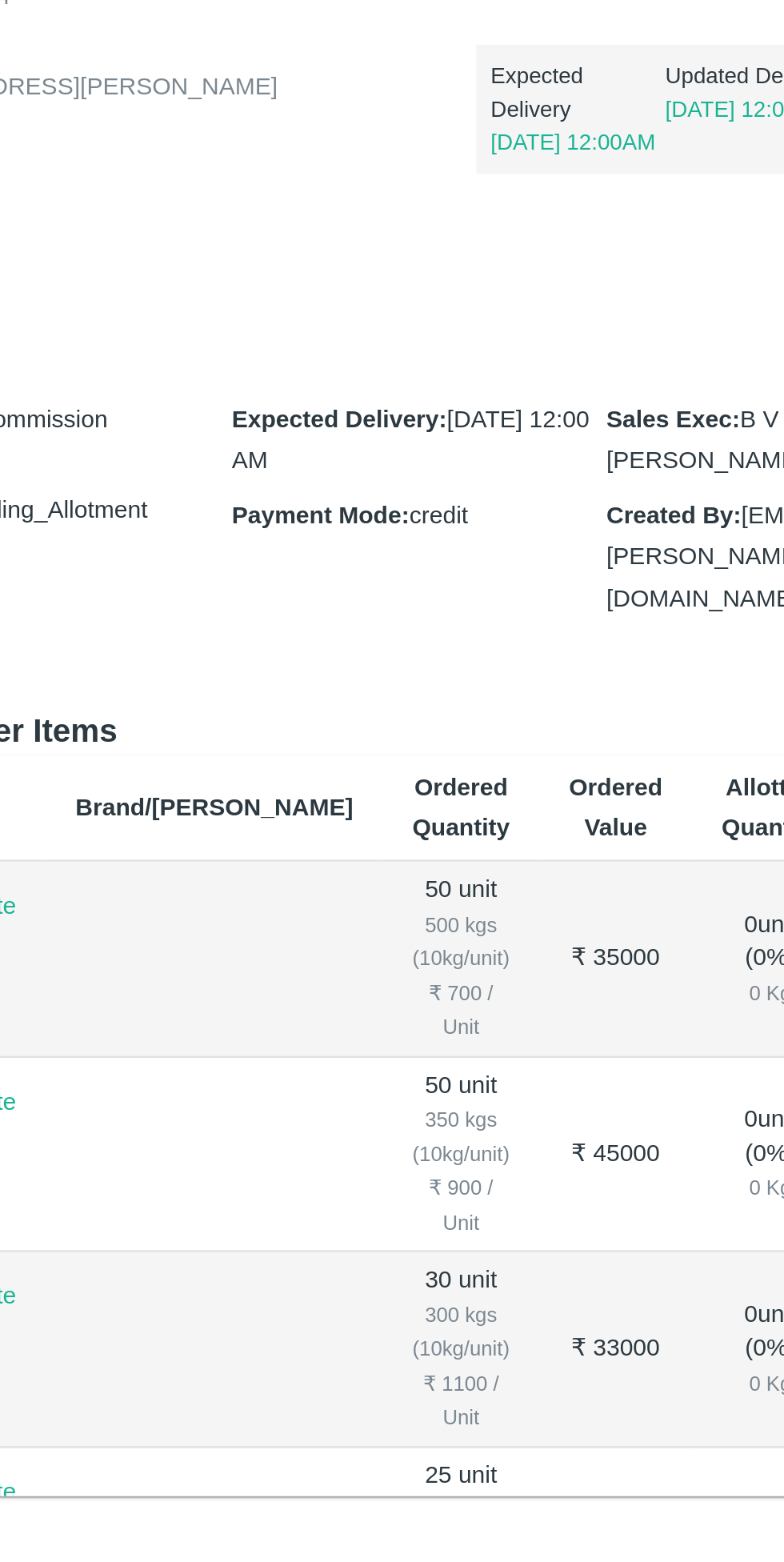
scroll to position [6, 0]
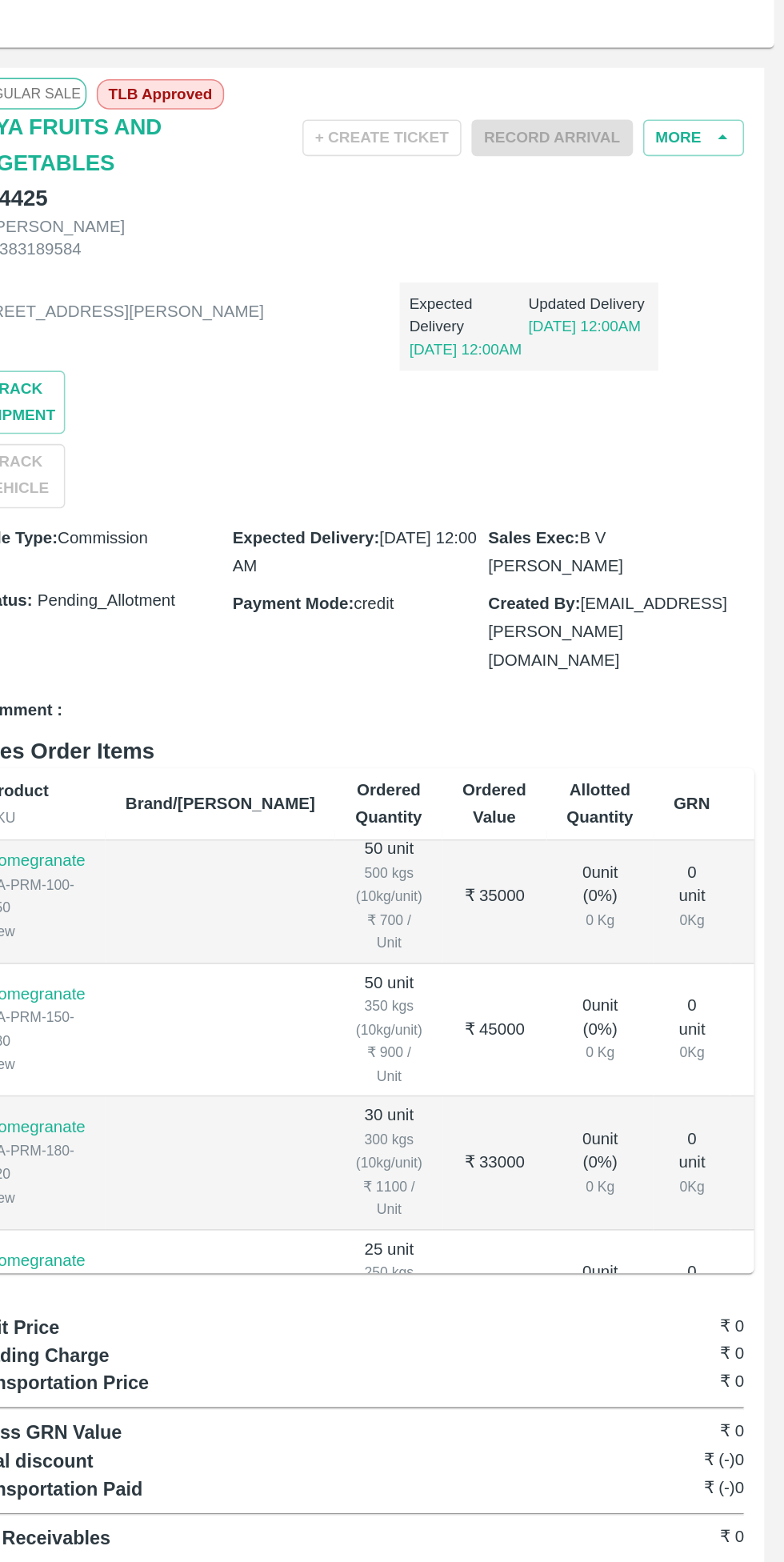
click at [716, 316] on button "More" at bounding box center [726, 318] width 64 height 24
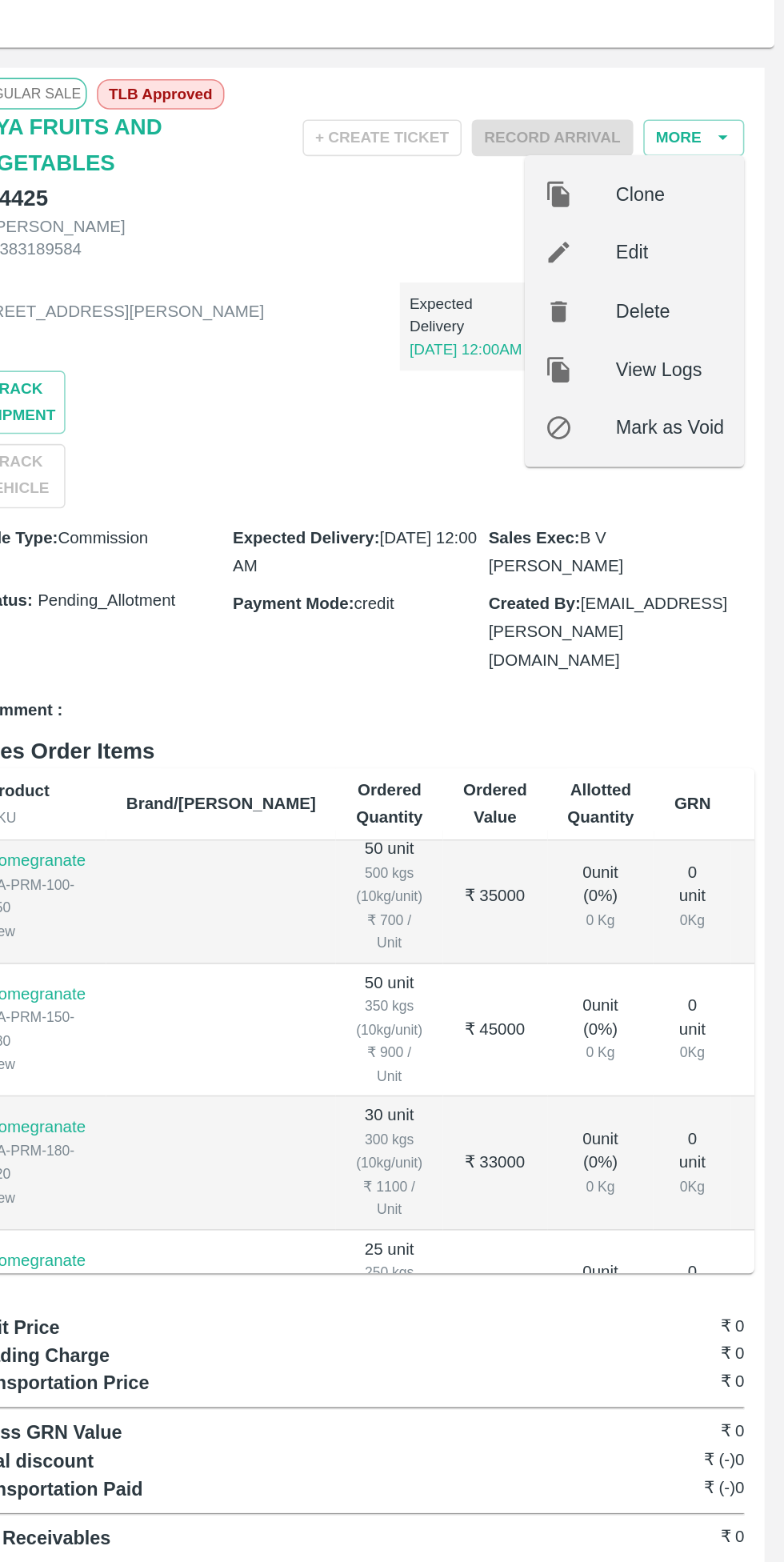
click at [651, 394] on div at bounding box center [654, 390] width 44 height 18
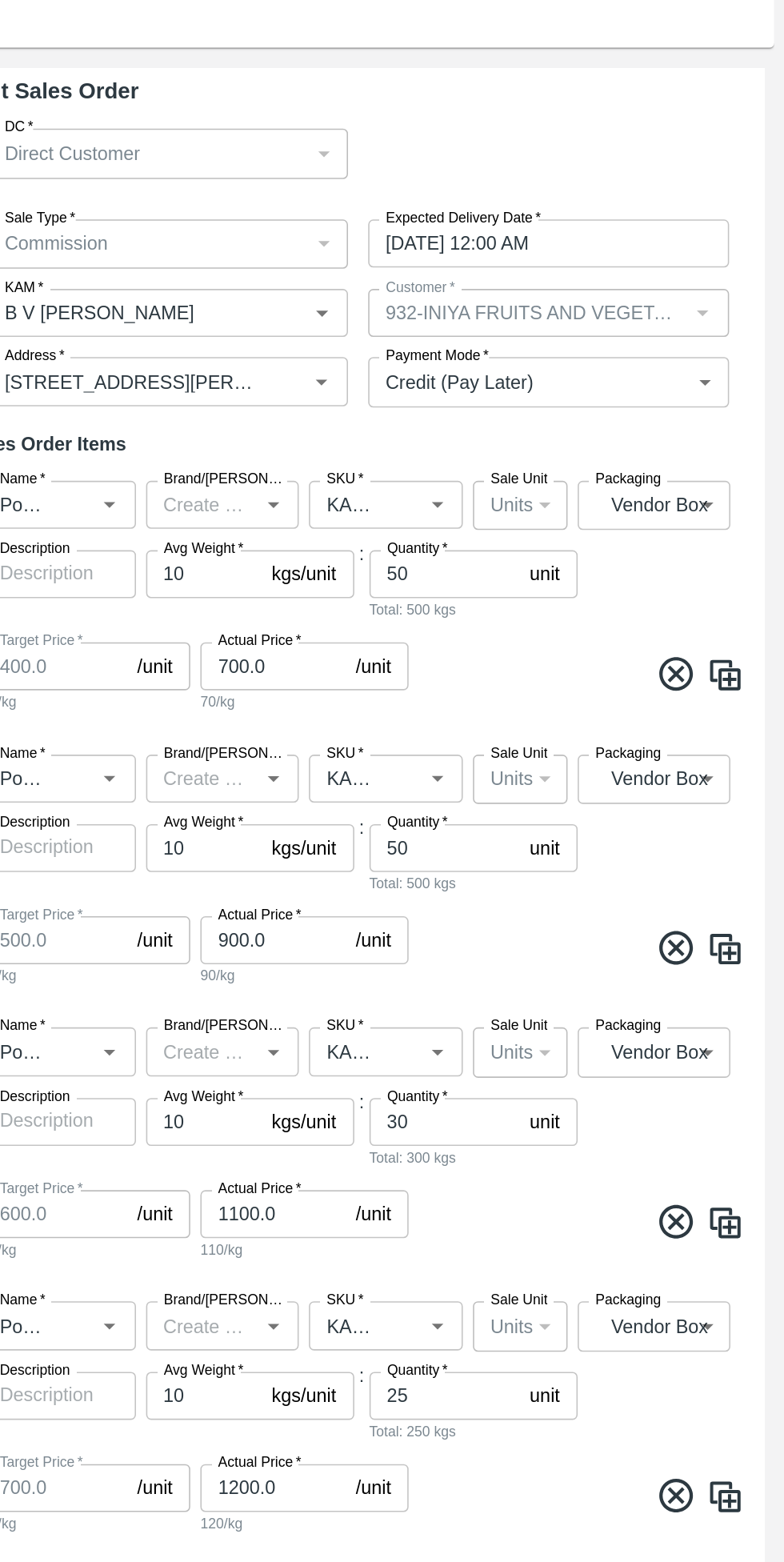
type input "B V [PERSON_NAME]"
type input "932-INIYA FRUITS AND VEGETABLES"
type input "[STREET_ADDRESS][PERSON_NAME]"
type input "Pomegranate"
type input "KA-PRM-100-150"
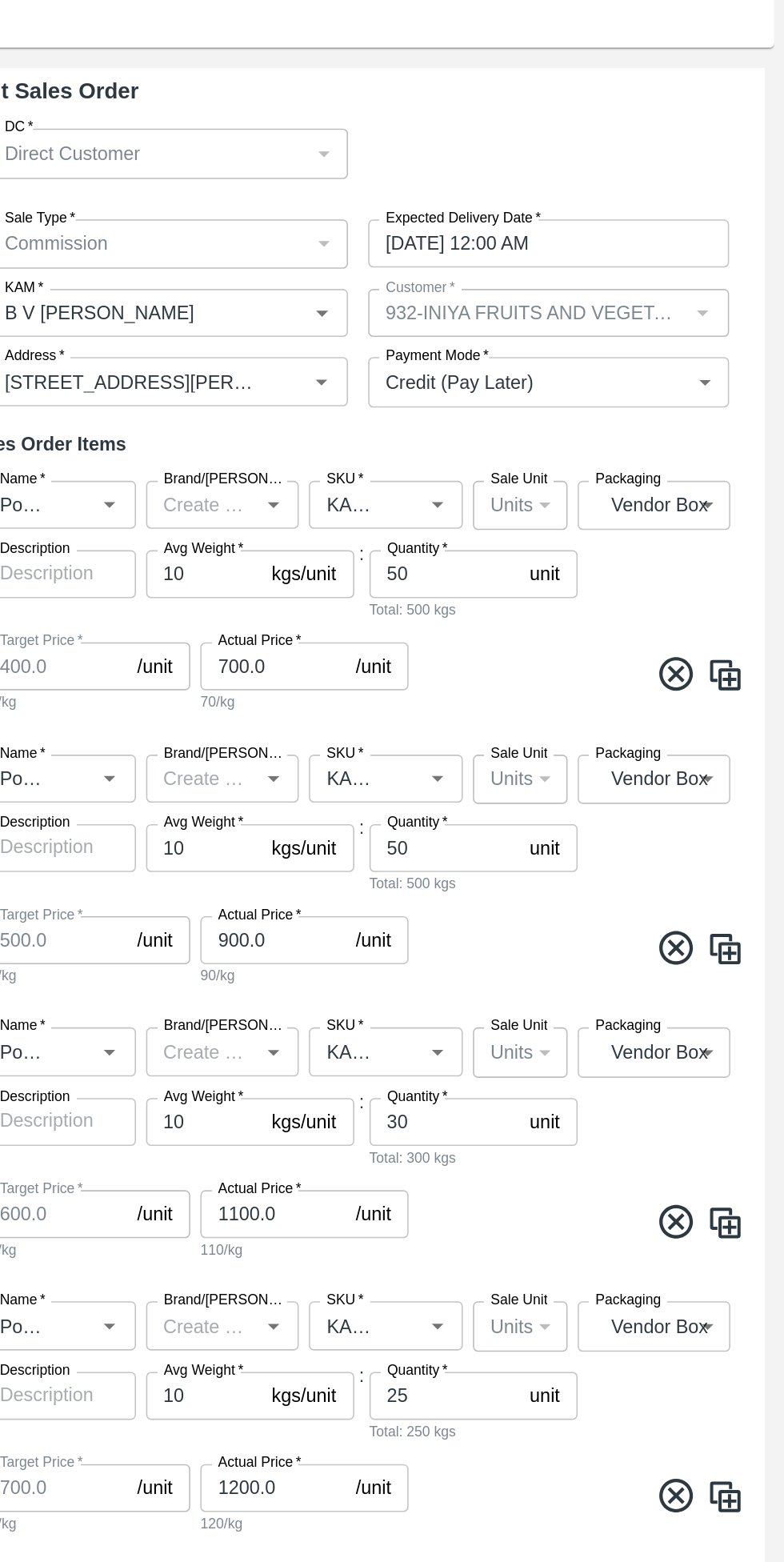
type input "Pomegranate"
type input "KA-PRM-150-180"
type input "Pomegranate"
type input "KA-PRM-180-220"
type input "Pomegranate"
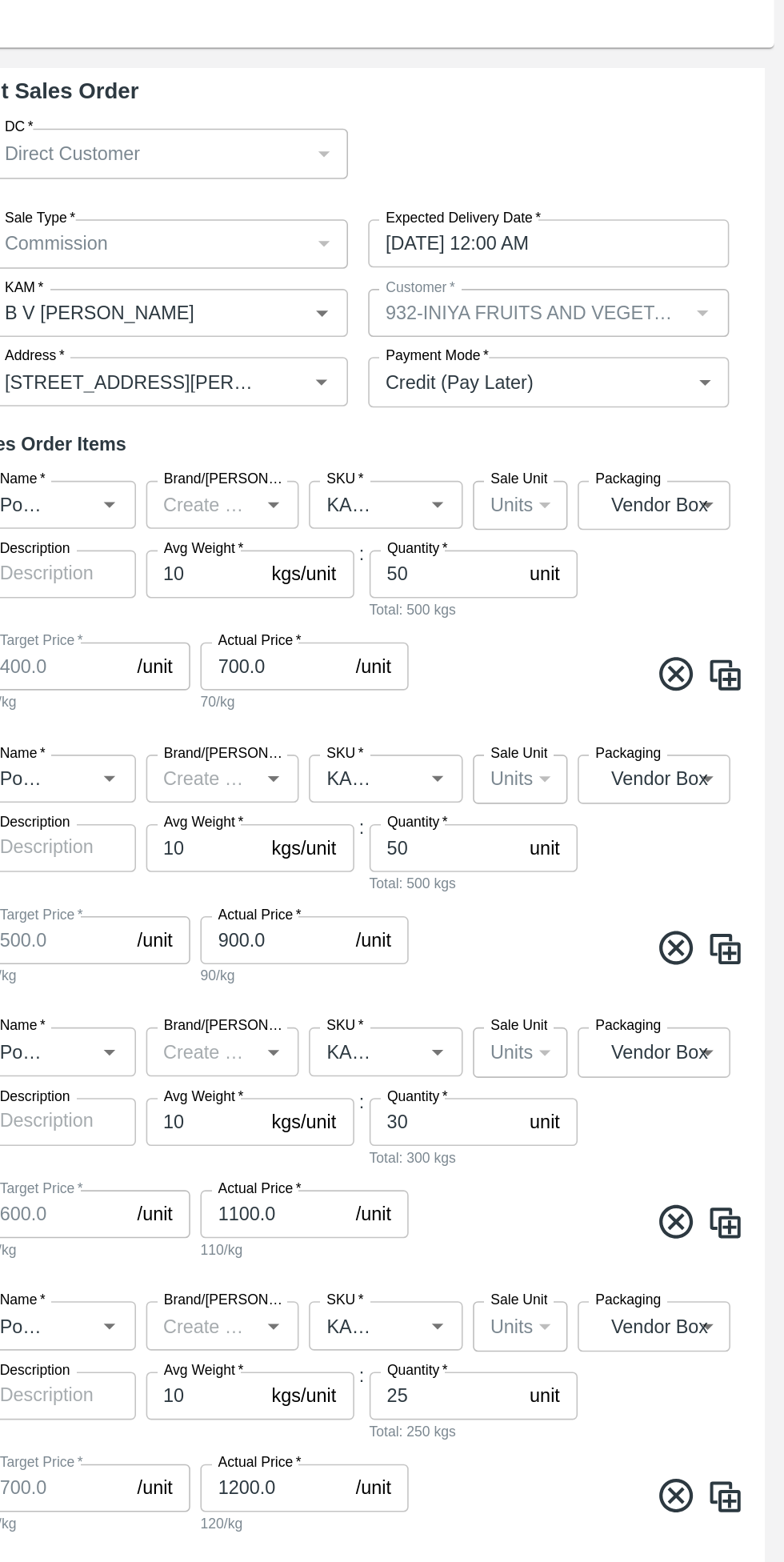
type input "KA-PRM-220-250"
type input "Pomegranate"
type input "KA-PRM-250-300"
type input "Pomegranate"
type input "KA-PRM-300-350"
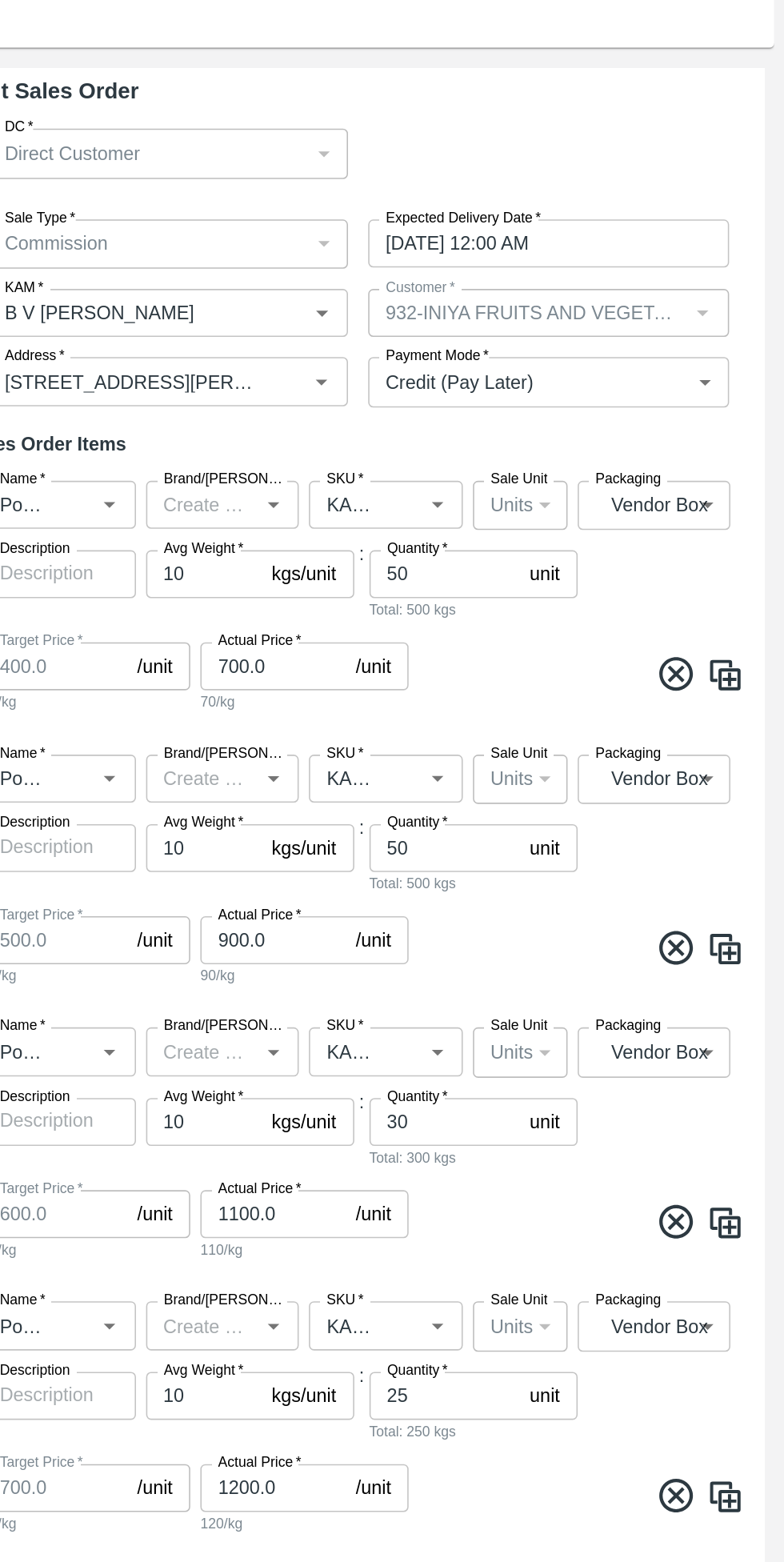
type input "Pomegranate"
type input "KA-PRM-350-400"
type input "Pomegranate"
type input "KA-Loose A"
type input "Pomegranate"
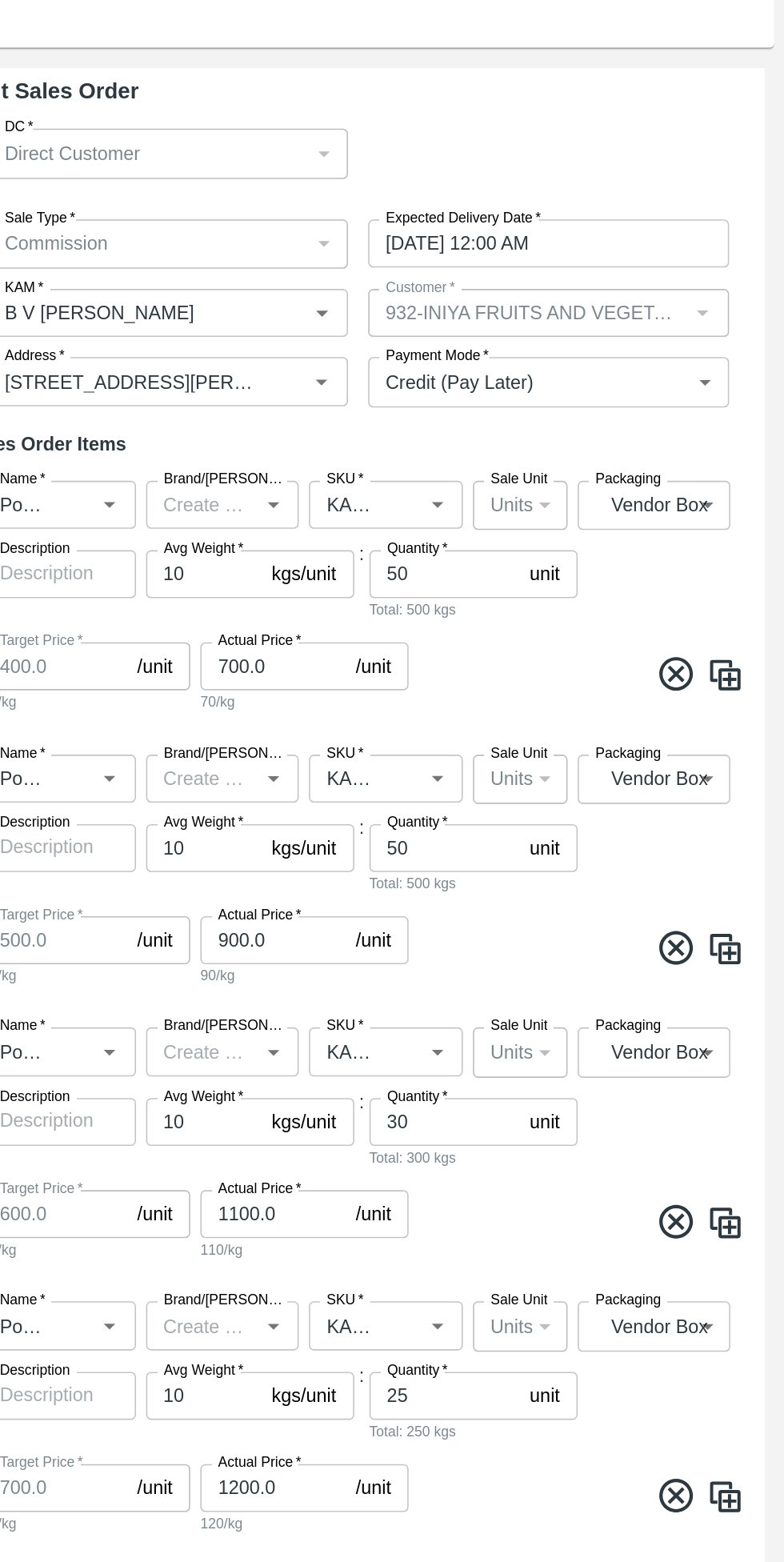
type input "KA-SUPR-180++"
type input "Pomegranate"
type input "KA-SUPR-100++"
type input "Pomegranate"
type input "KA-Green"
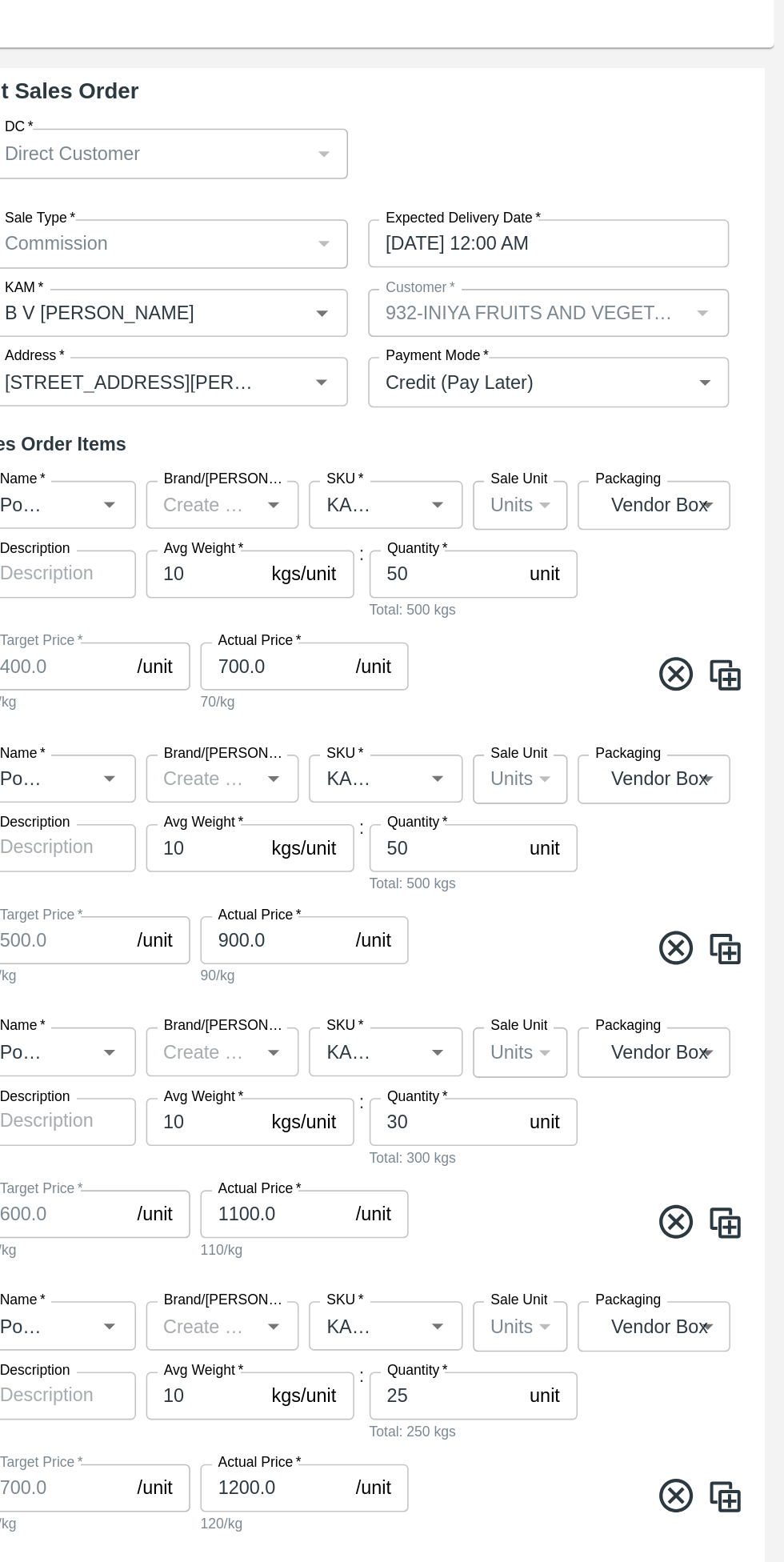
type input "Pomegranate"
type input "KA-Damage Fruit"
type input "Pomegranate"
type input "KA-PRM-180++"
type input "Pomegranate"
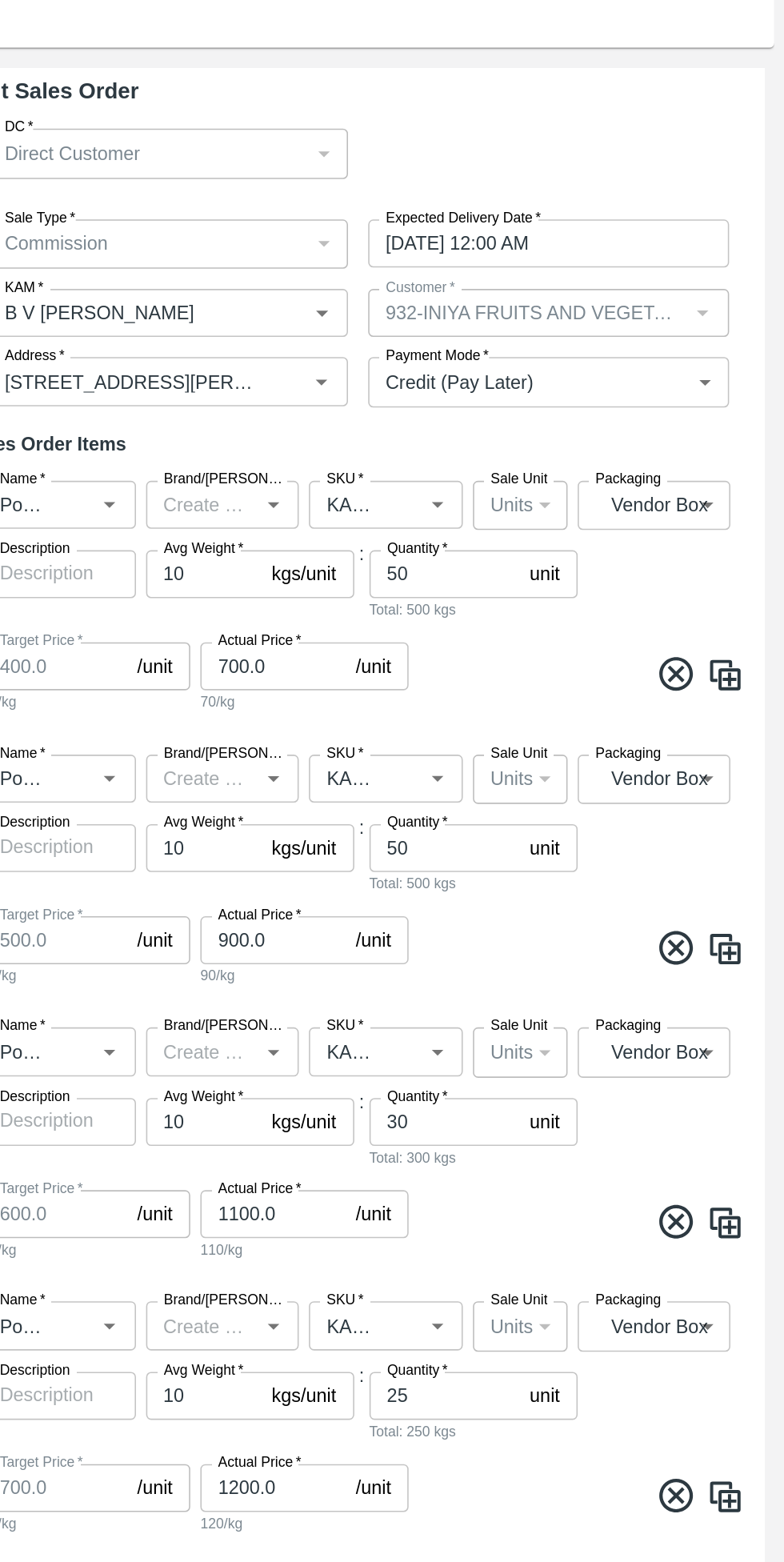
type input "KA-Loose B"
click at [682, 382] on input "10/09/2025 12:00 AM" at bounding box center [628, 384] width 218 height 31
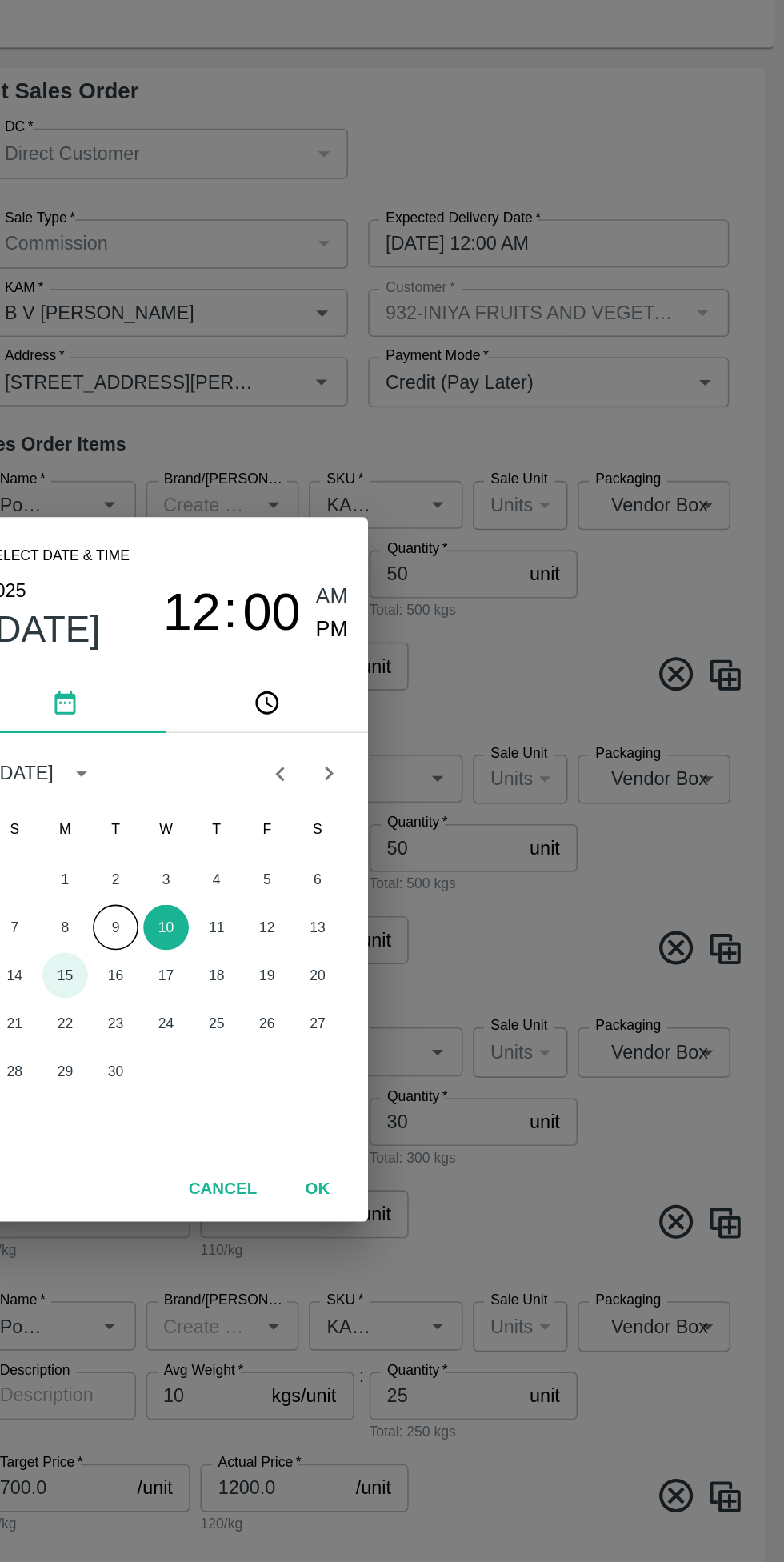
click at [327, 849] on button "15" at bounding box center [327, 848] width 29 height 29
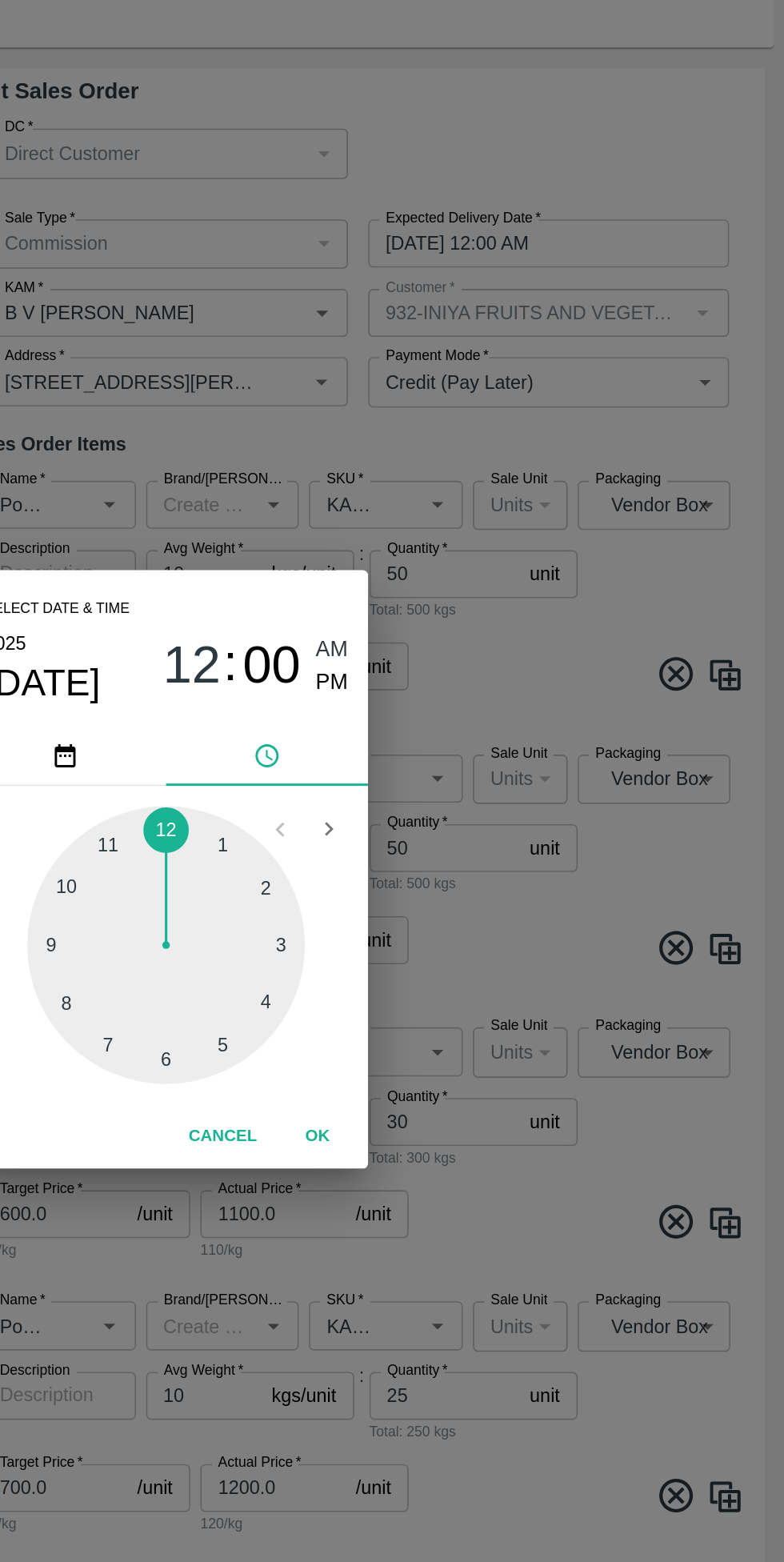
click at [345, 851] on div at bounding box center [392, 829] width 176 height 176
click at [367, 769] on div at bounding box center [392, 829] width 176 height 176
click at [503, 942] on button "OK" at bounding box center [488, 950] width 51 height 28
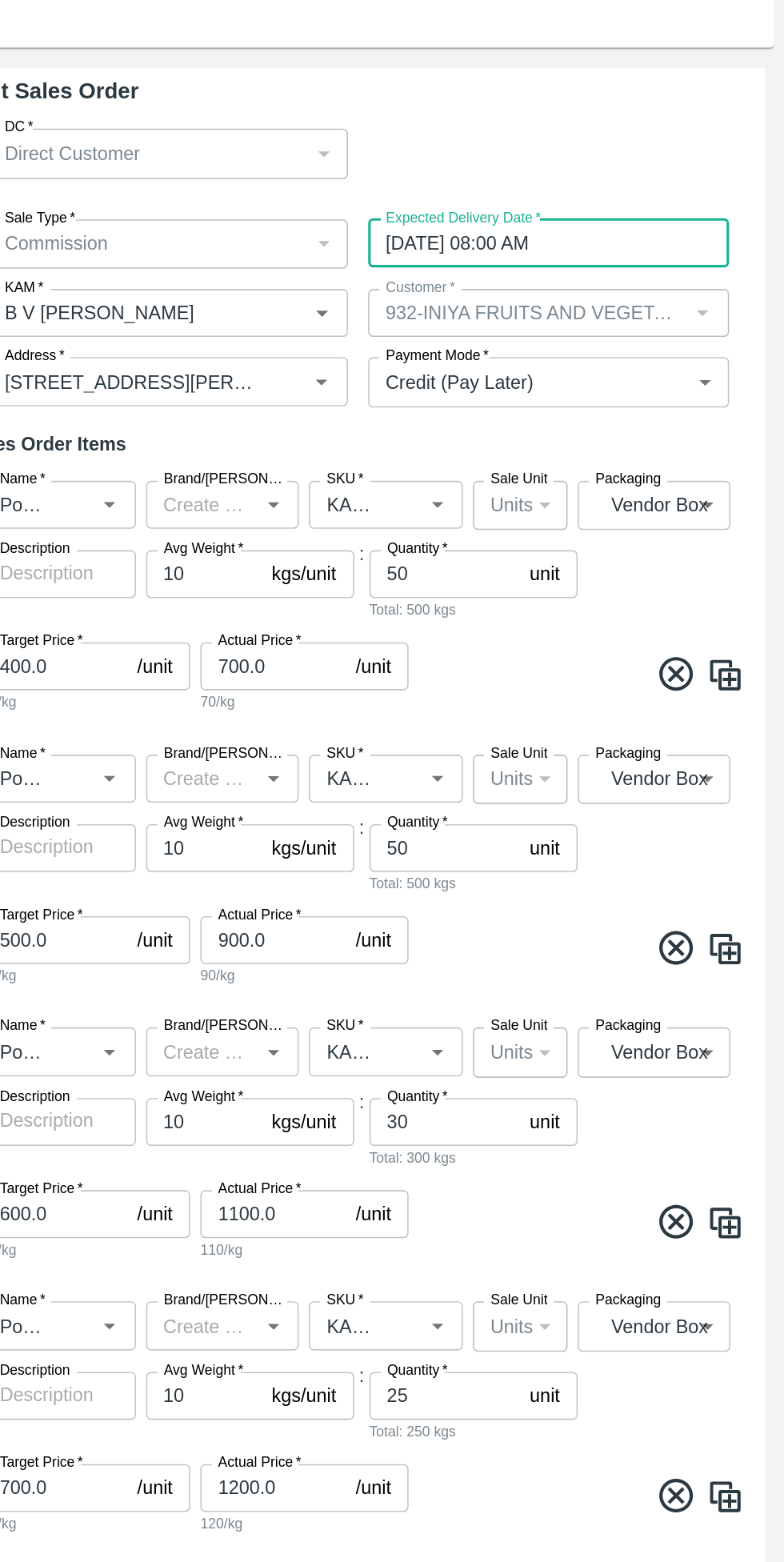
type input "15/09/2025 08:56 AM"
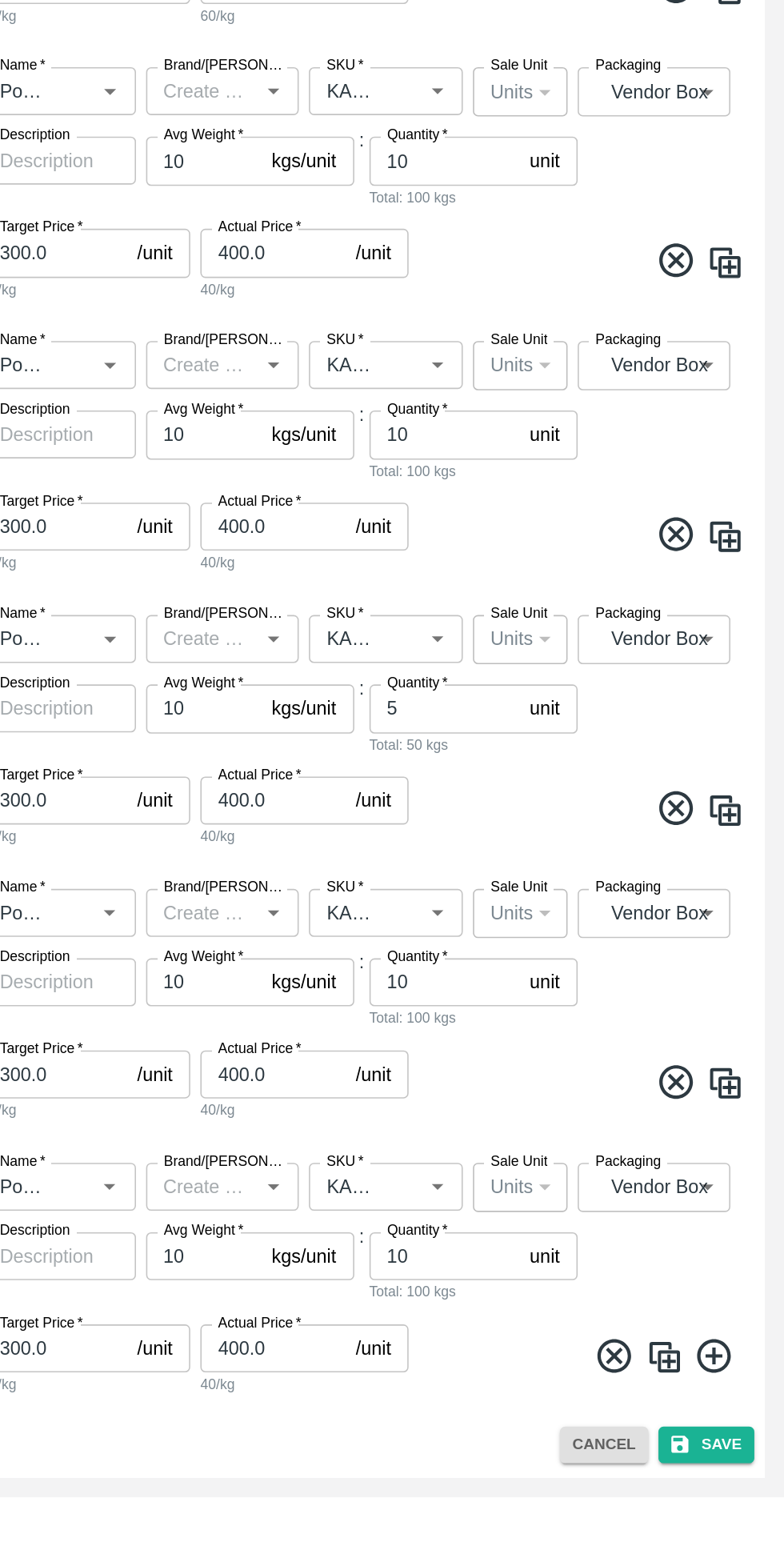
click at [734, 1534] on button "Save" at bounding box center [735, 1529] width 61 height 24
click at [740, 1525] on icon at bounding box center [734, 1527] width 19 height 19
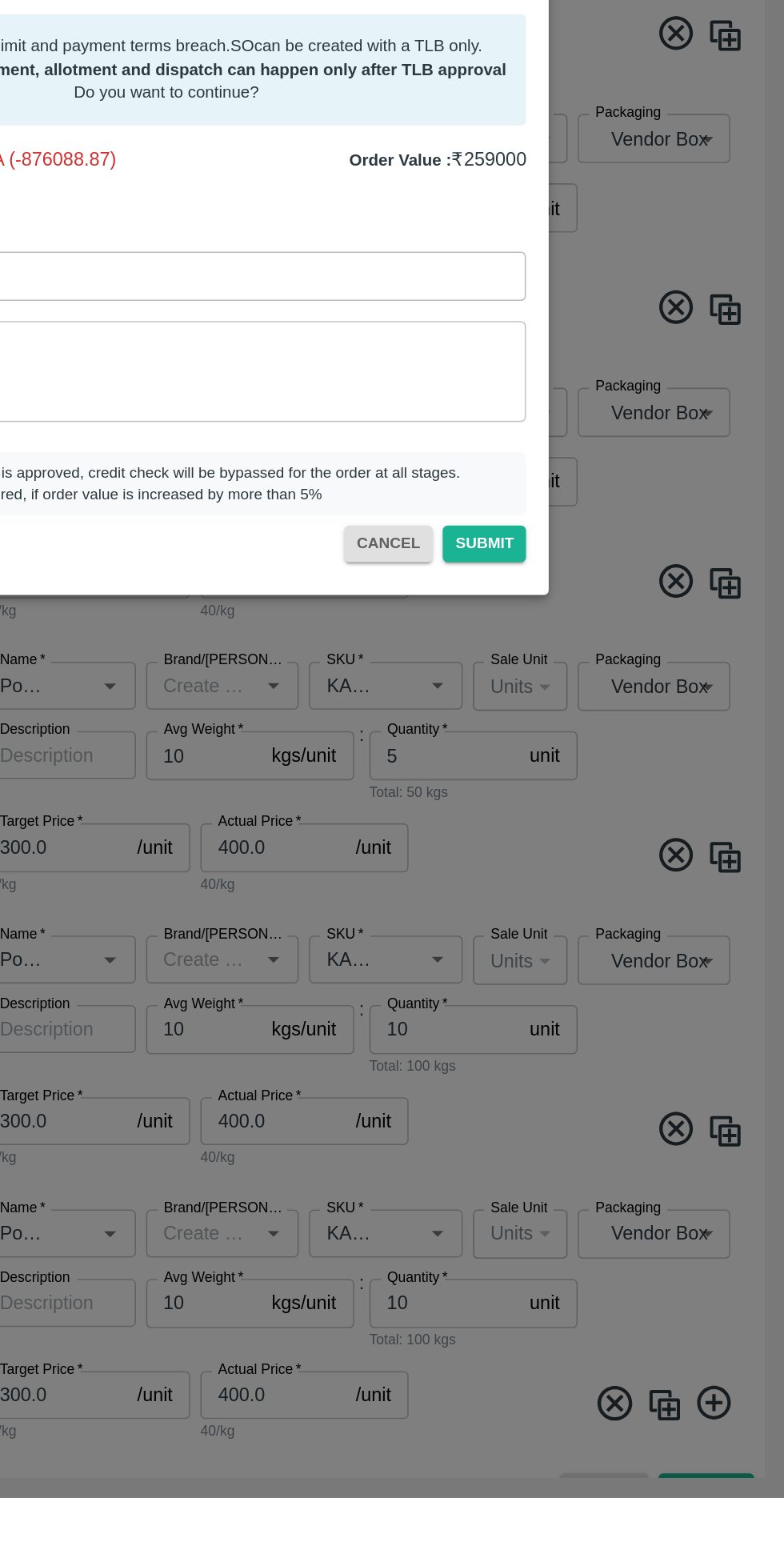
type input "286000.0"
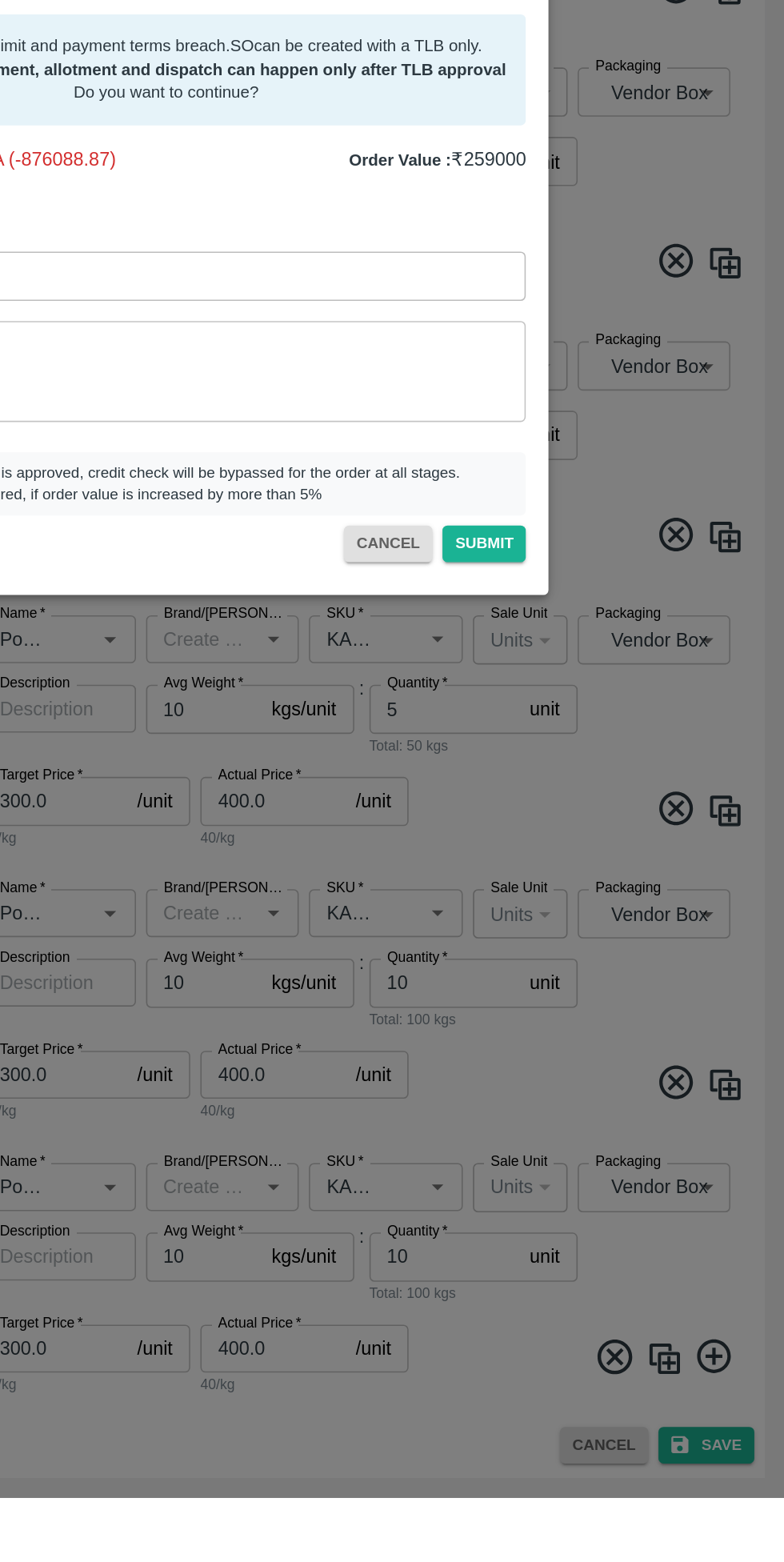
click at [601, 606] on icon at bounding box center [609, 595] width 19 height 19
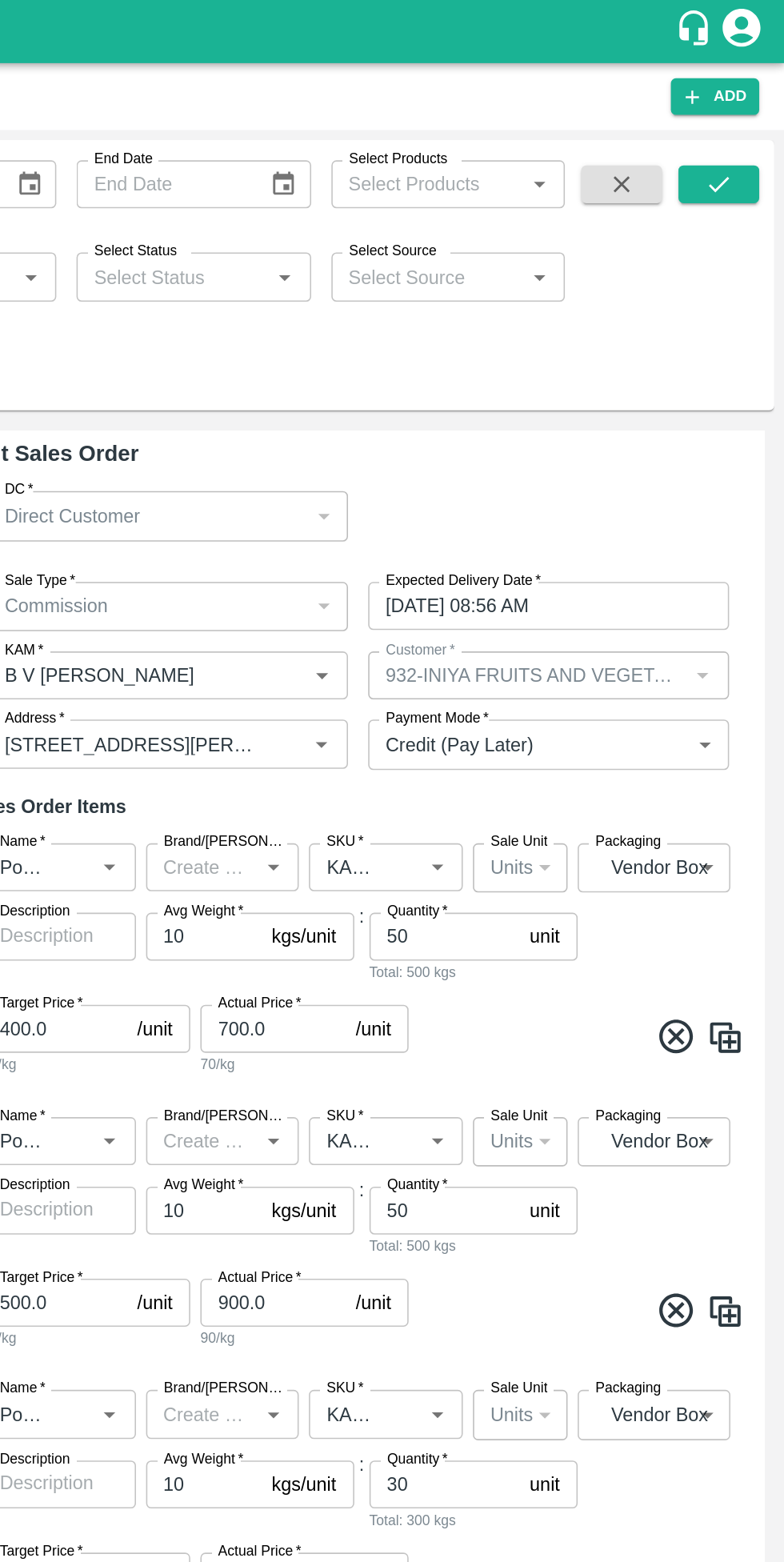
click at [522, 717] on input "SKU   *" at bounding box center [507, 723] width 40 height 21
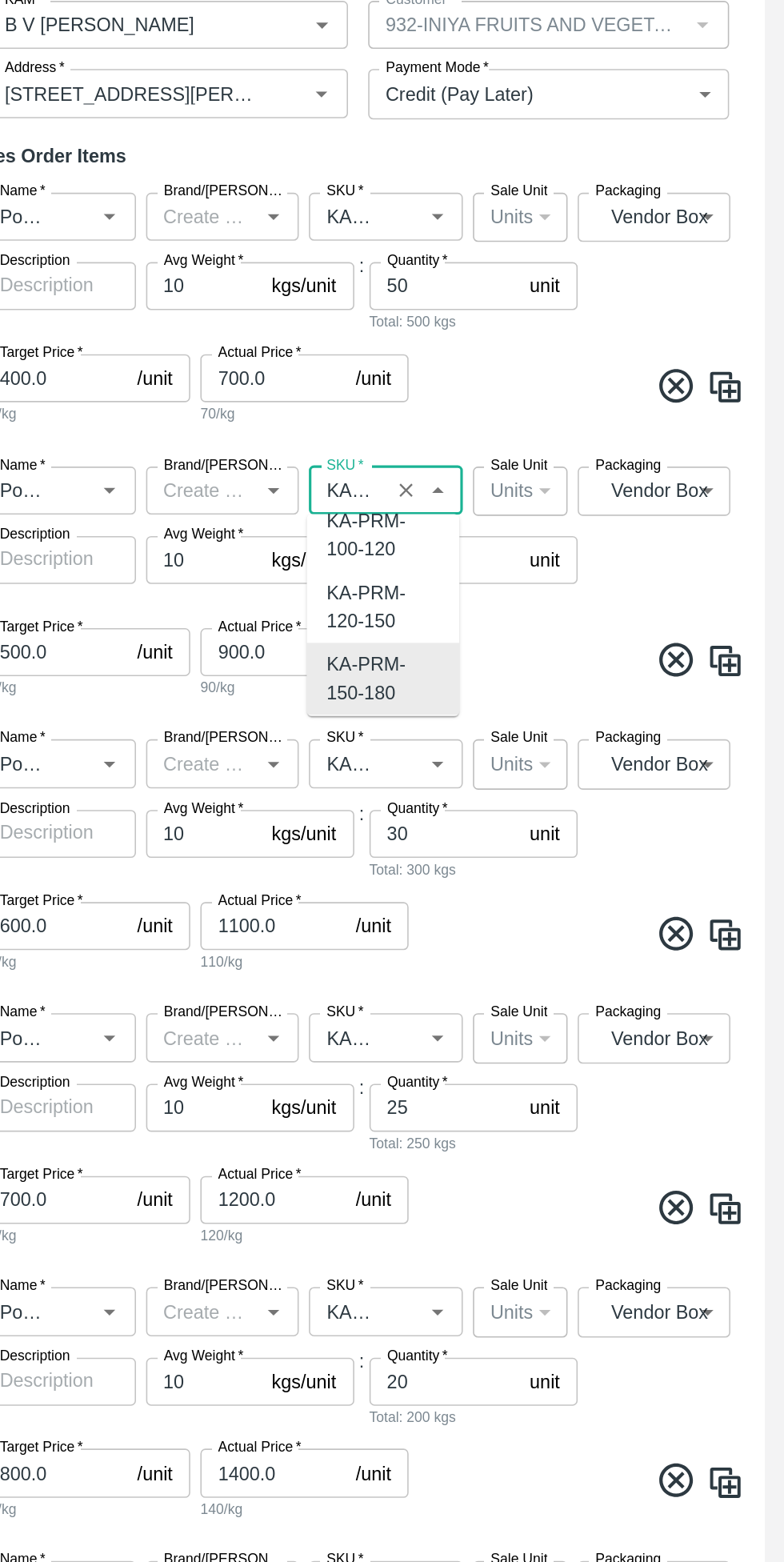
click at [636, 831] on span at bounding box center [653, 834] width 209 height 32
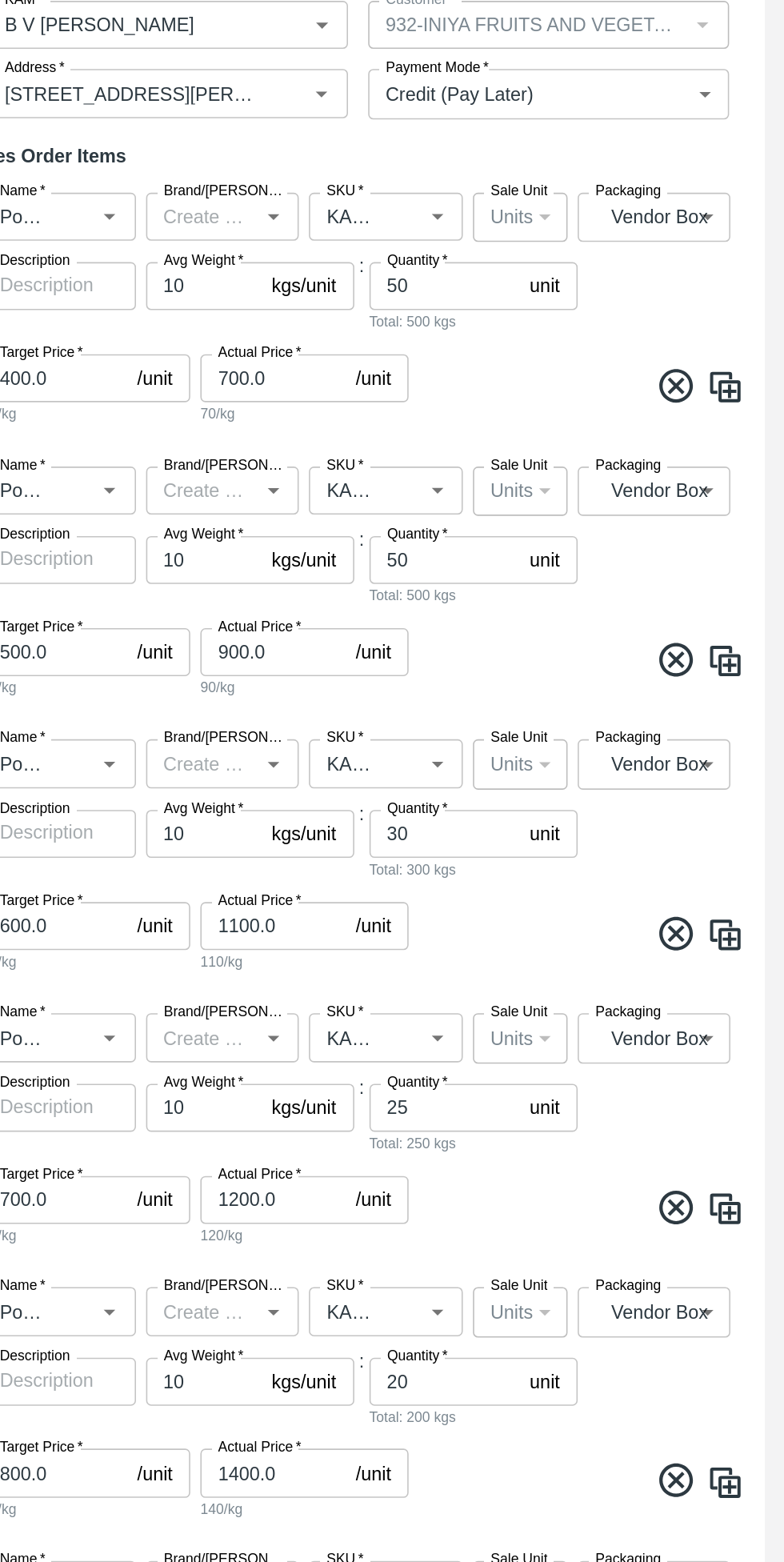
click at [621, 650] on span at bounding box center [653, 660] width 209 height 32
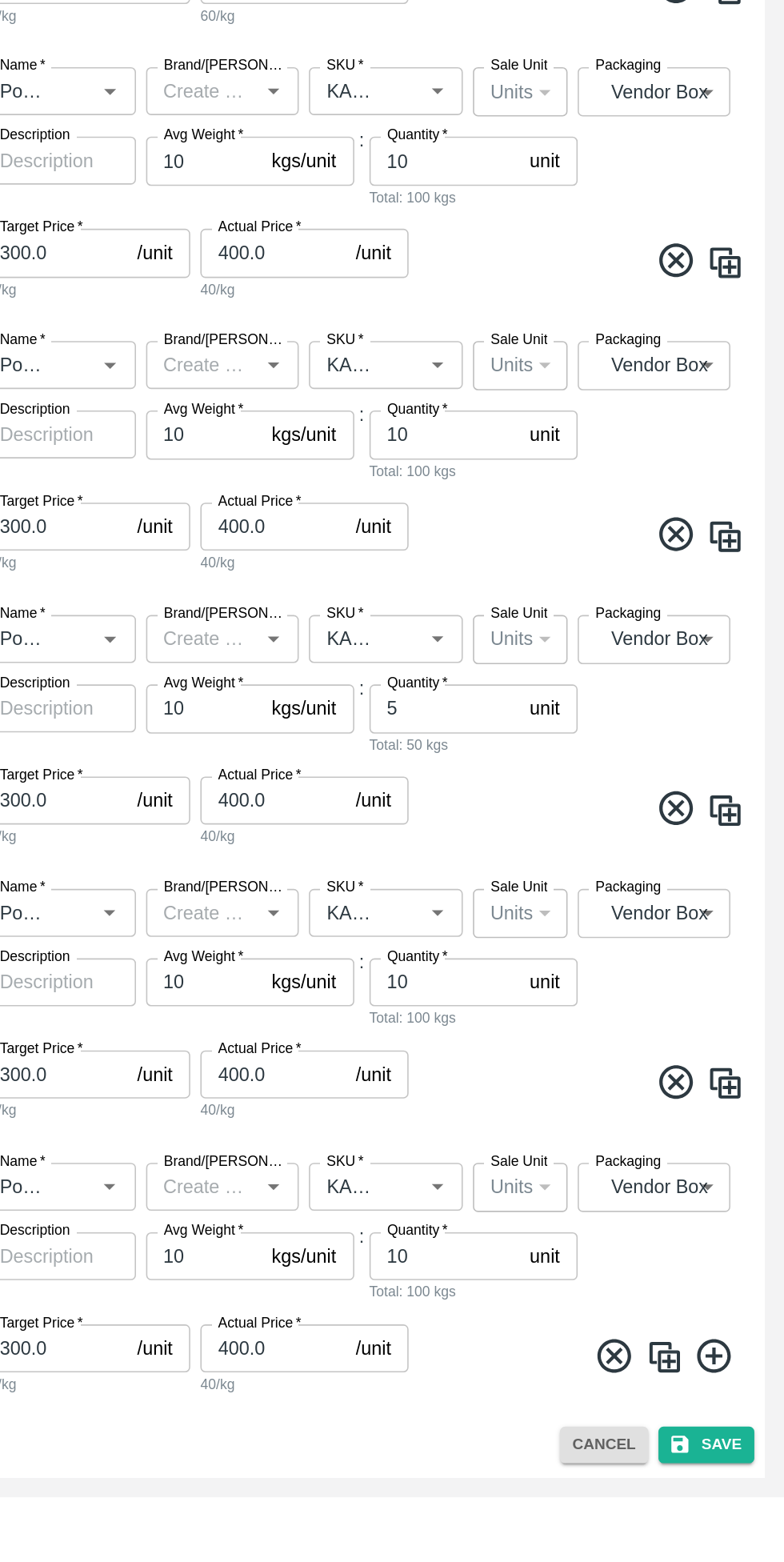
click at [732, 1530] on button "Save" at bounding box center [735, 1529] width 61 height 24
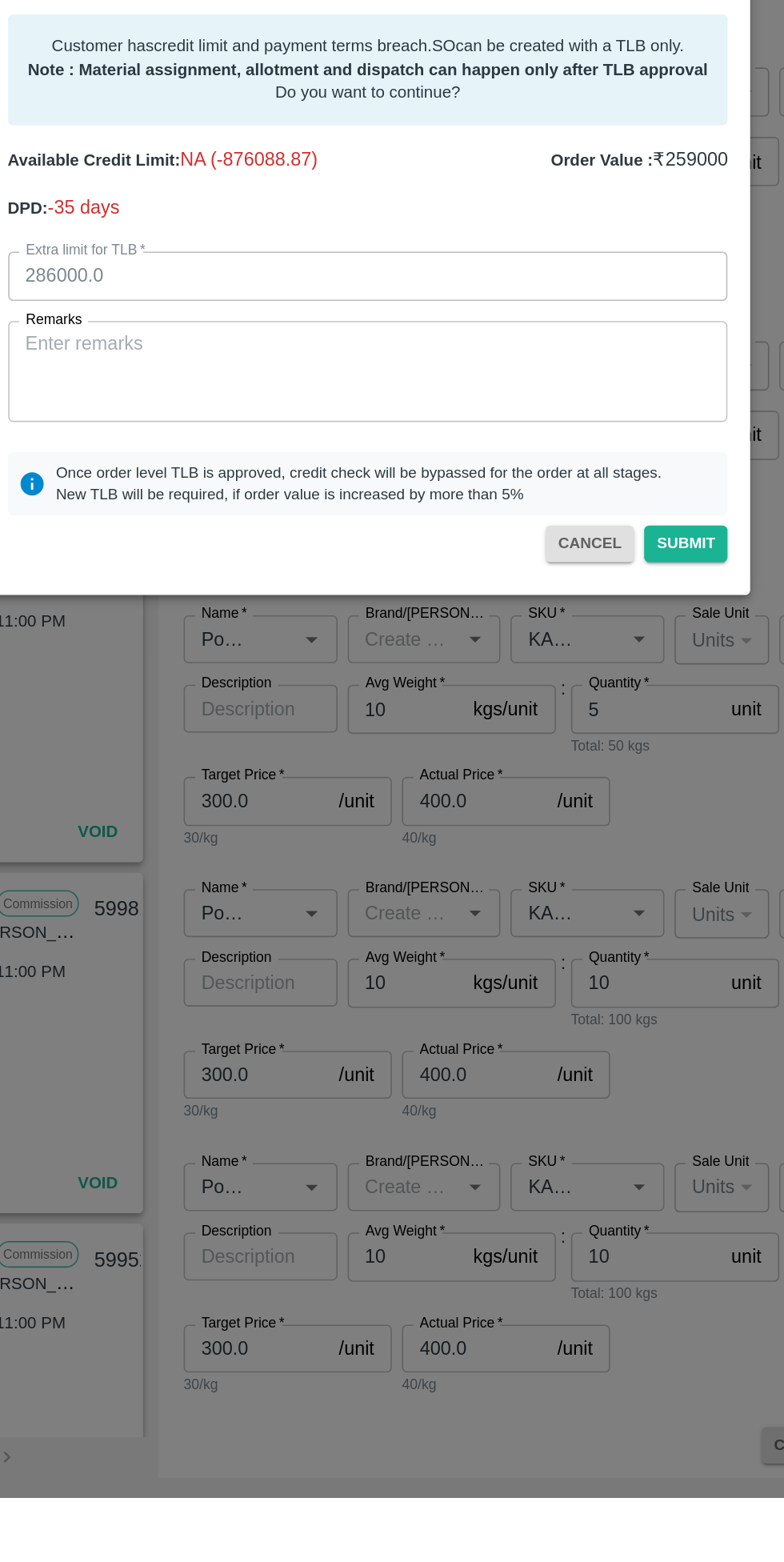
click at [576, 969] on button "Submit" at bounding box center [594, 958] width 53 height 24
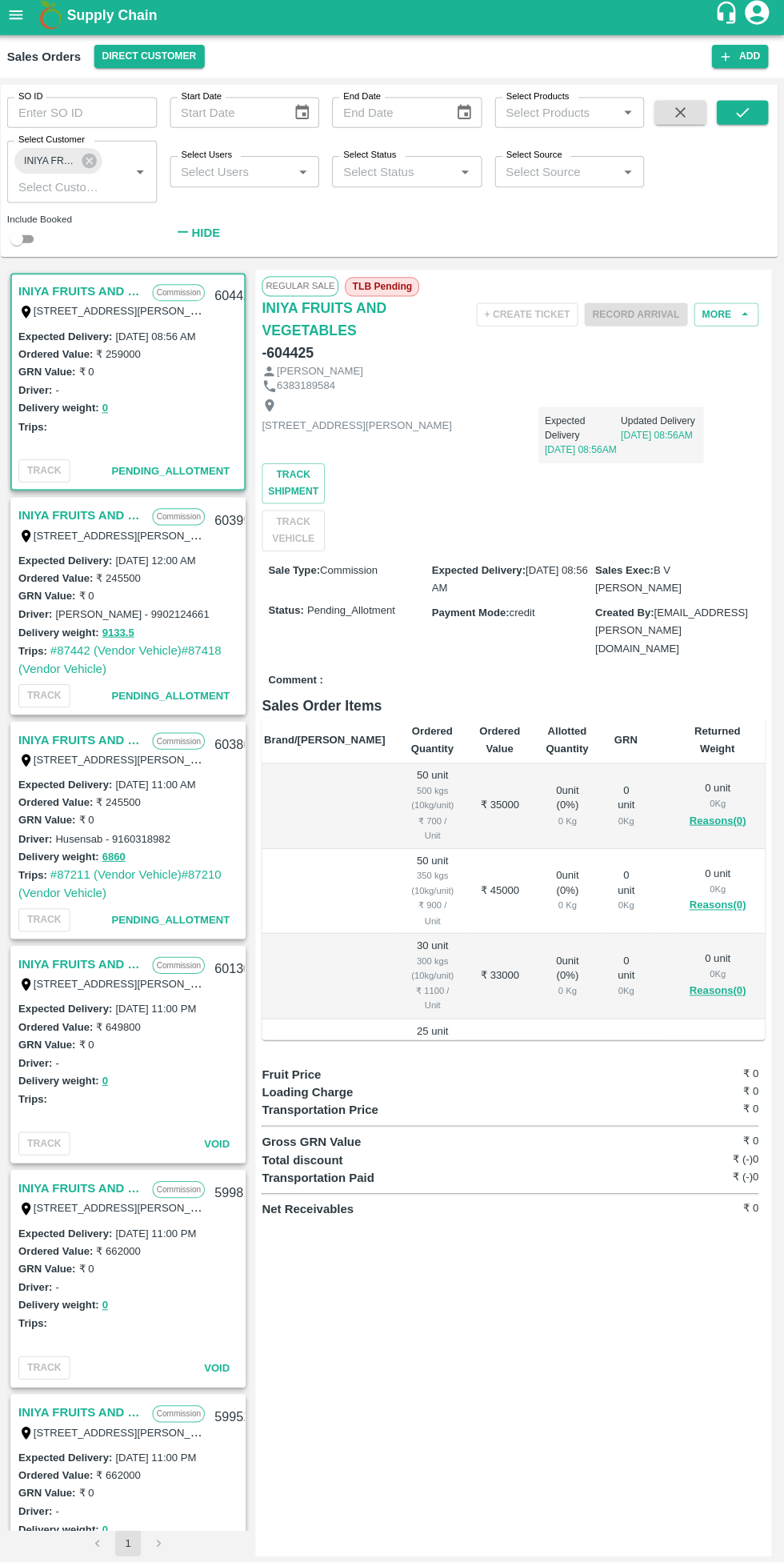
click at [550, 1238] on div "Regular Sale TLB Pending INIYA FRUITS AND VEGETABLES - 604425 + Create Ticket R…" at bounding box center [515, 912] width 512 height 1277
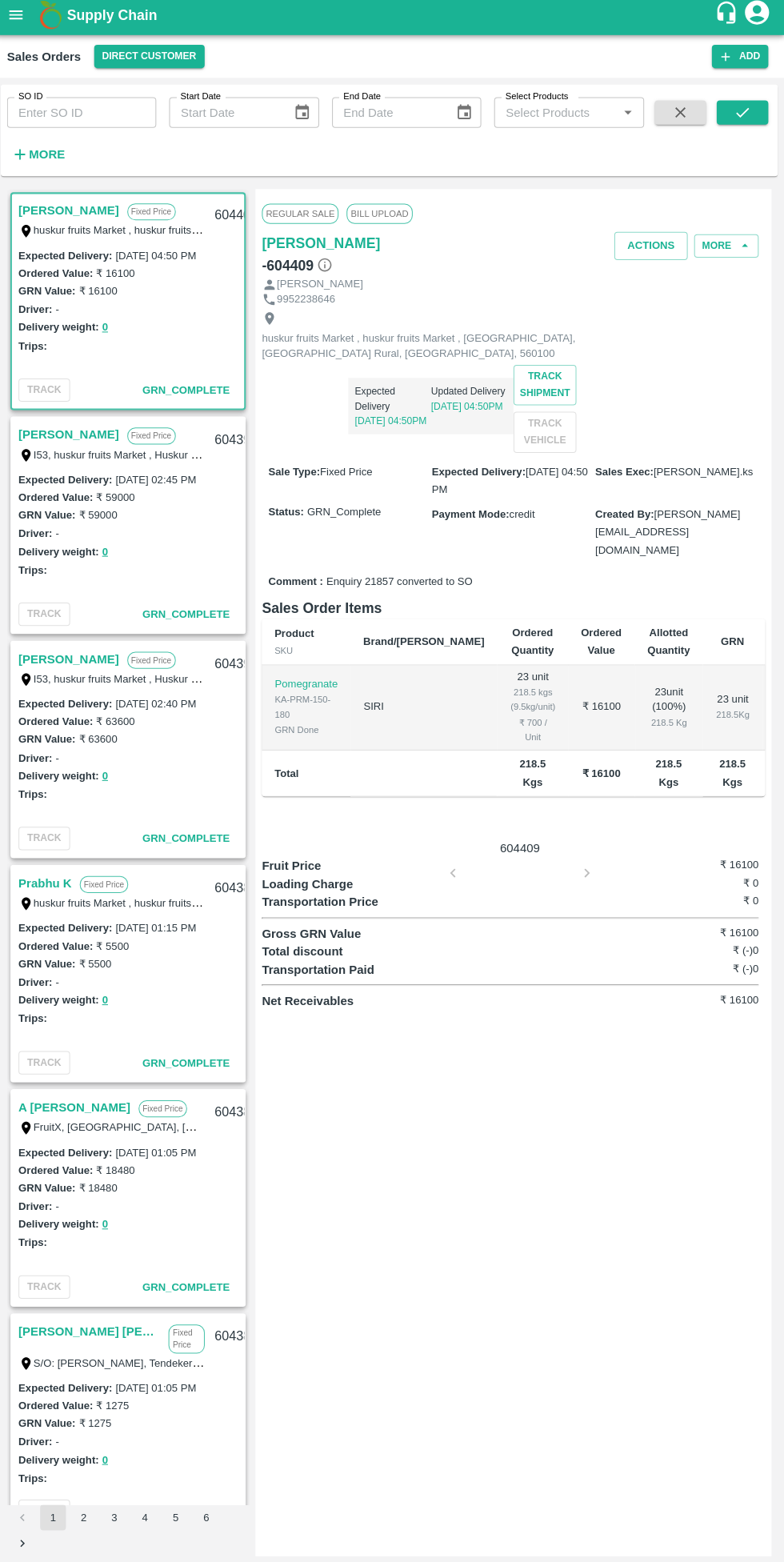
click at [48, 159] on strong "More" at bounding box center [52, 158] width 36 height 13
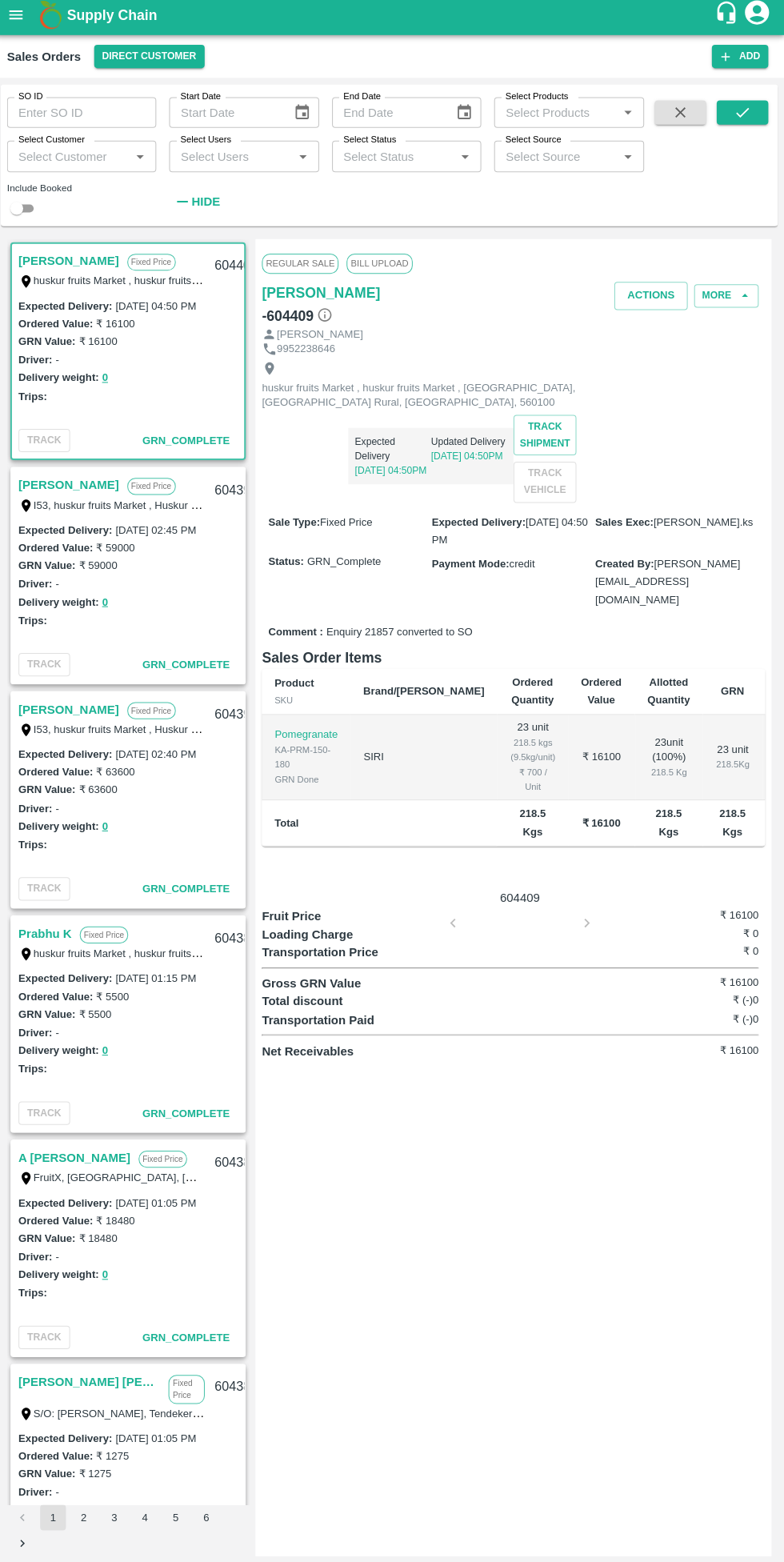
click at [57, 156] on input "Select Customer" at bounding box center [74, 160] width 112 height 21
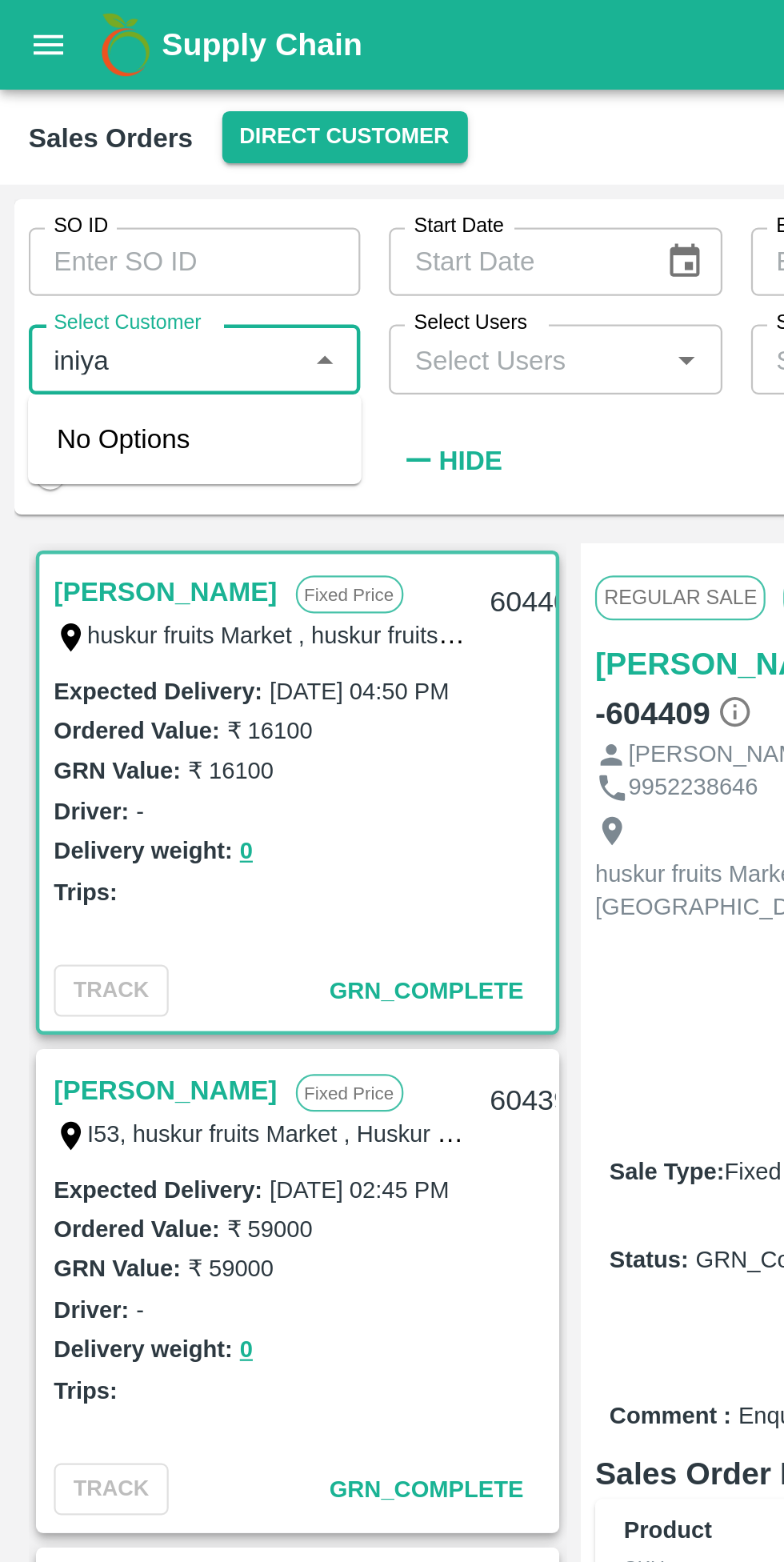
type input "iniya"
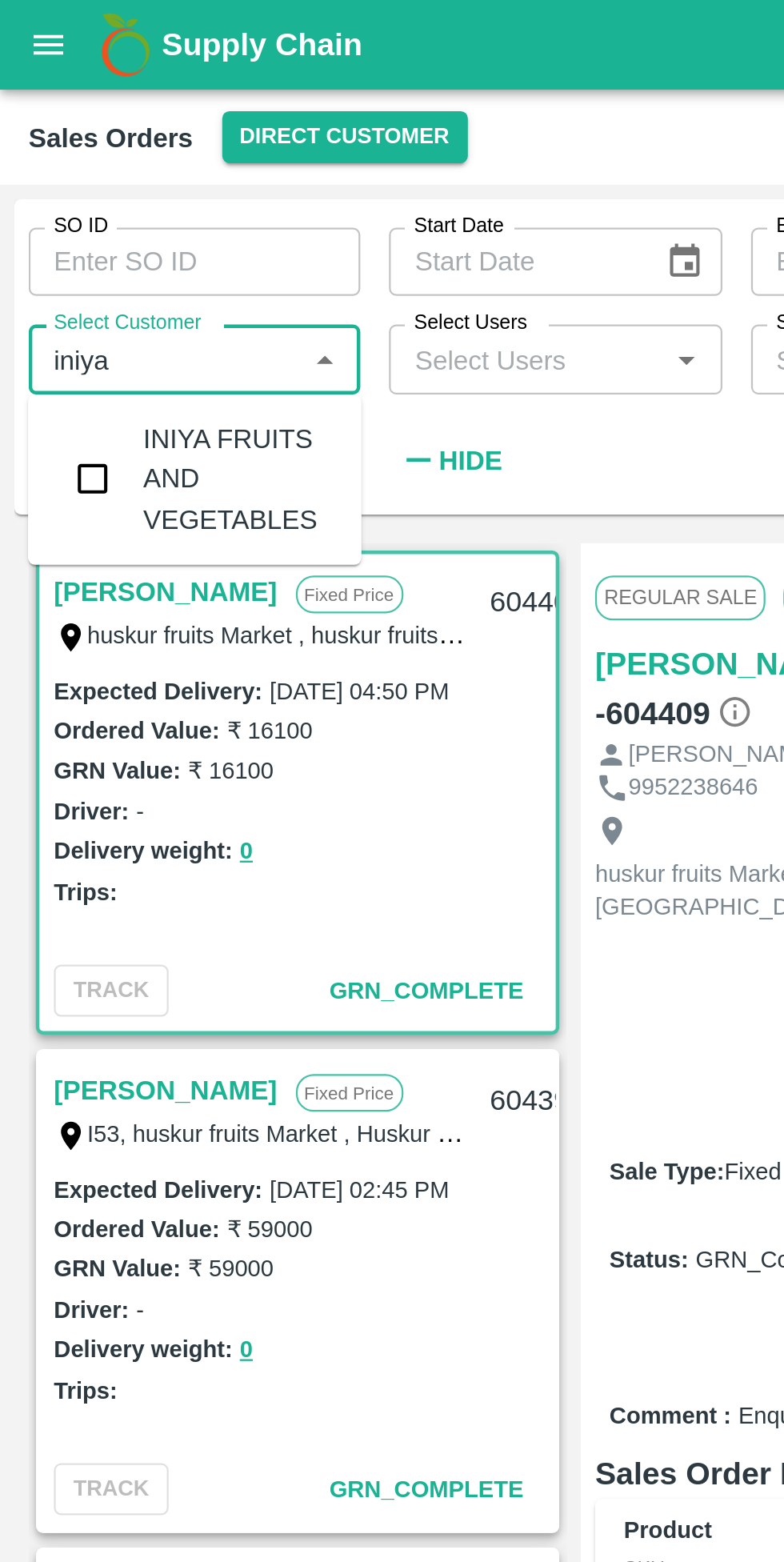
click at [34, 204] on input "checkbox" at bounding box center [41, 213] width 32 height 32
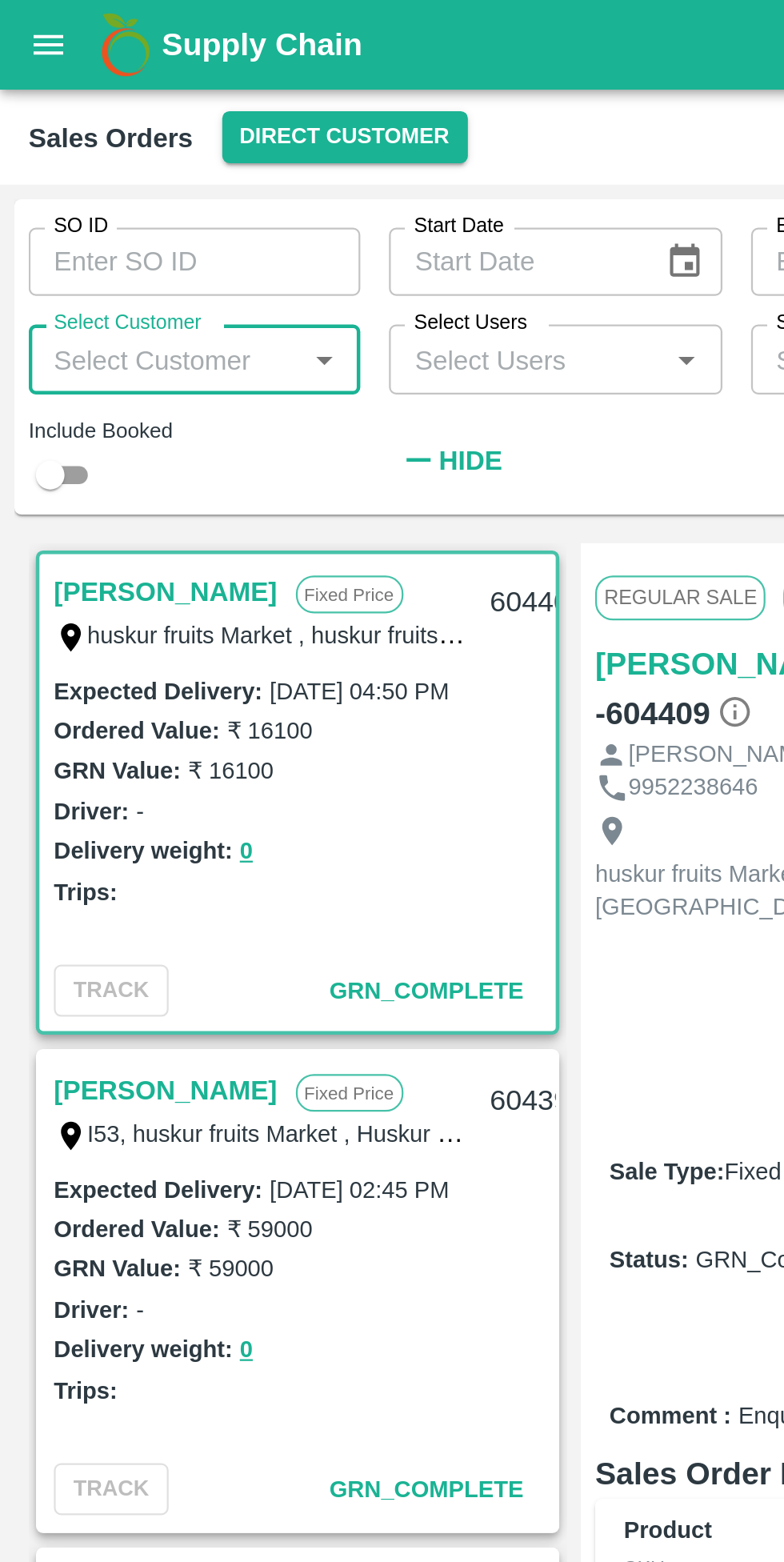
click at [48, 163] on input "Select Customer" at bounding box center [74, 160] width 112 height 21
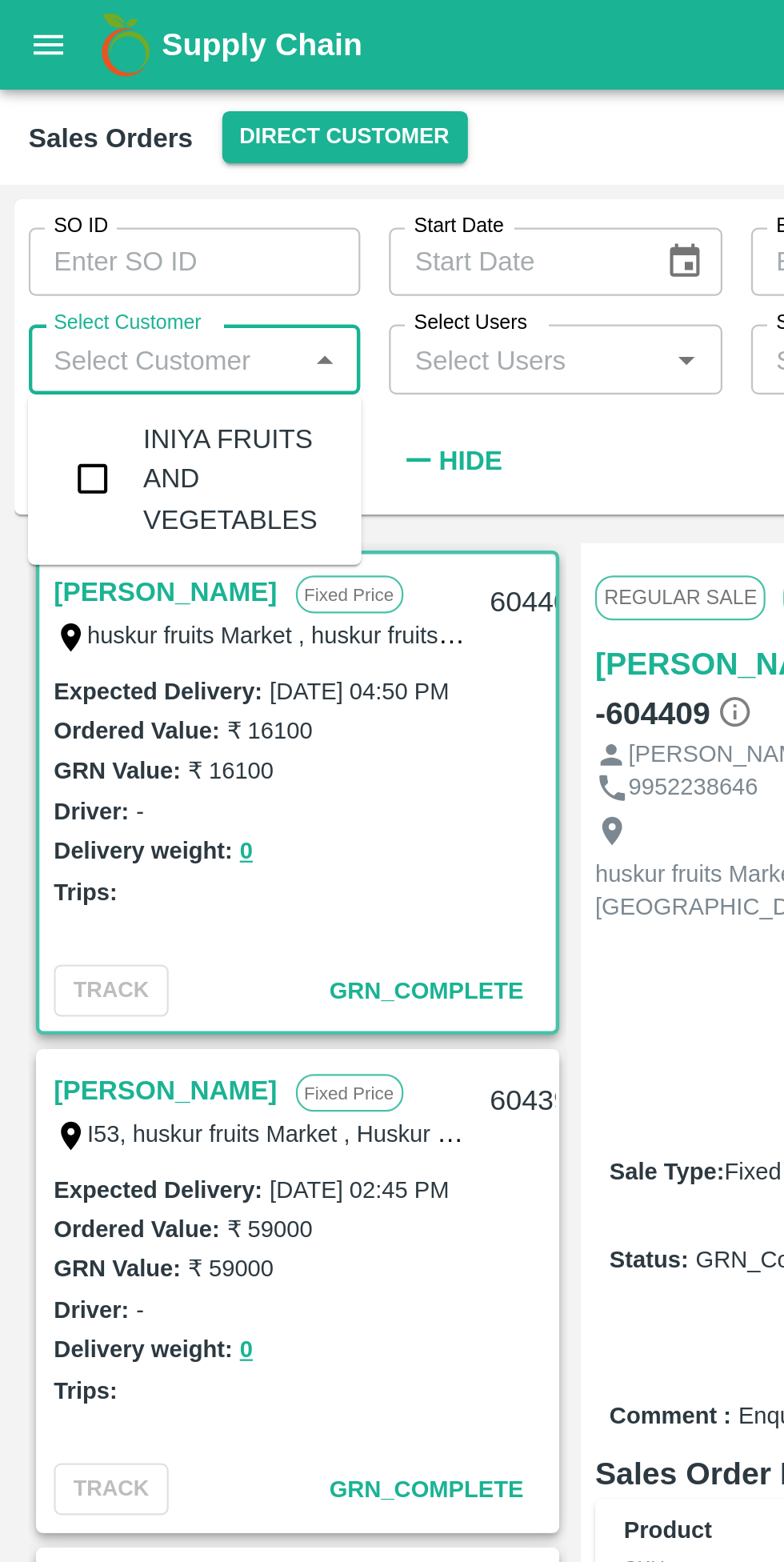
click at [47, 211] on input "checkbox" at bounding box center [41, 213] width 32 height 32
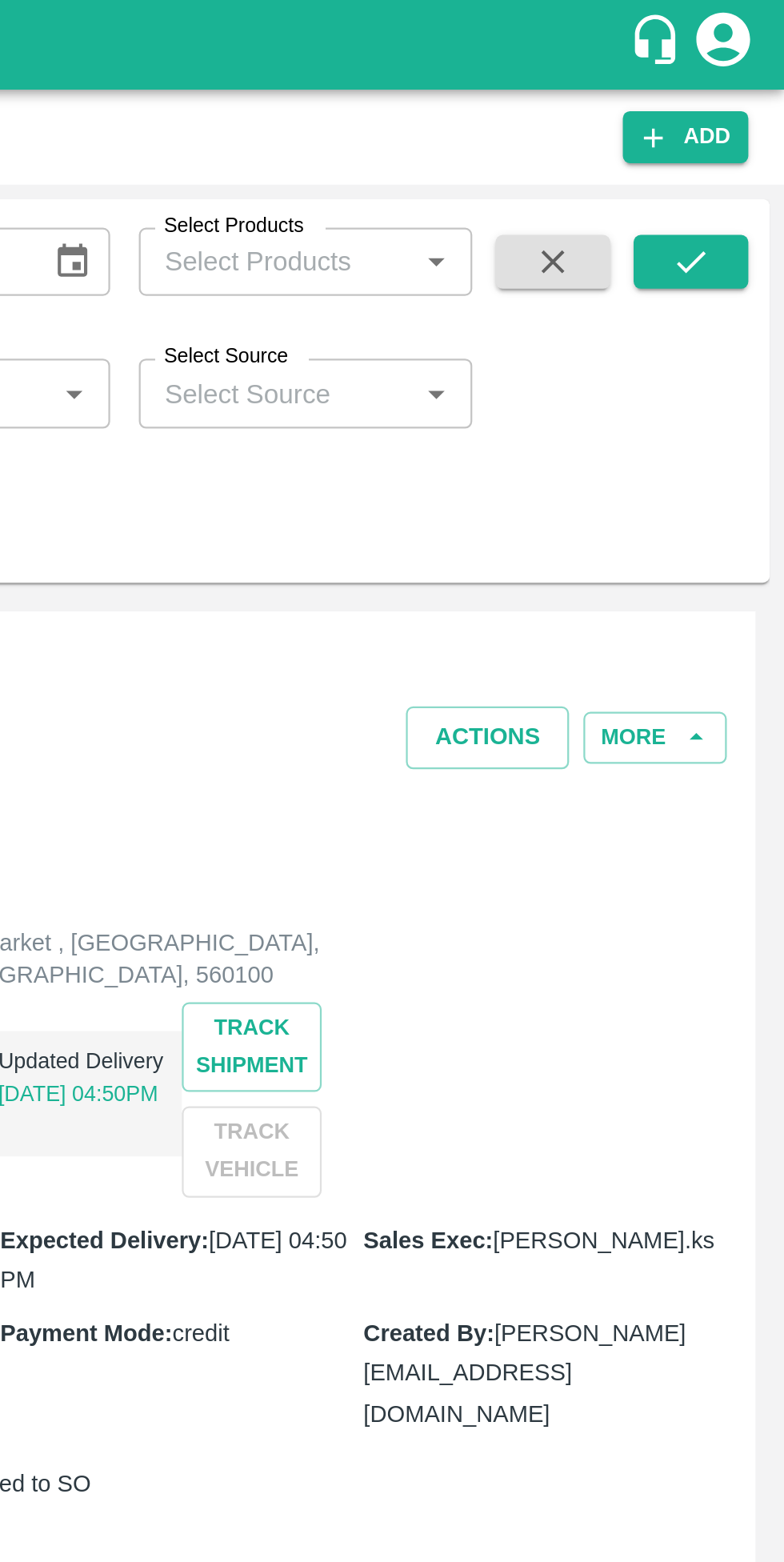
click at [740, 120] on icon "submit" at bounding box center [742, 117] width 13 height 10
